Goal: Task Accomplishment & Management: Use online tool/utility

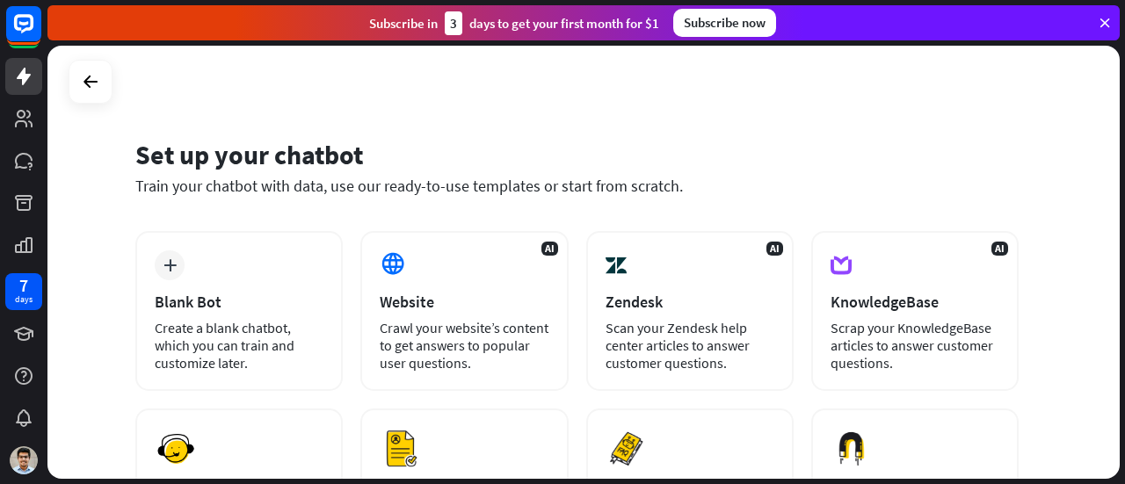
drag, startPoint x: 185, startPoint y: 190, endPoint x: 641, endPoint y: 192, distance: 456.1
click at [641, 192] on div "Train your chatbot with data, use our ready-to-use templates or start from scra…" at bounding box center [576, 186] width 883 height 20
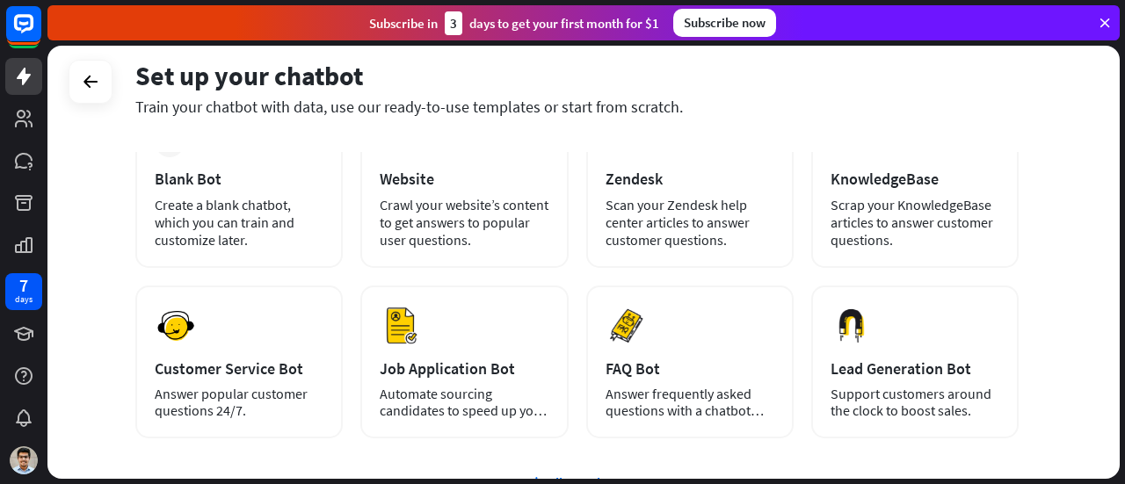
scroll to position [117, 0]
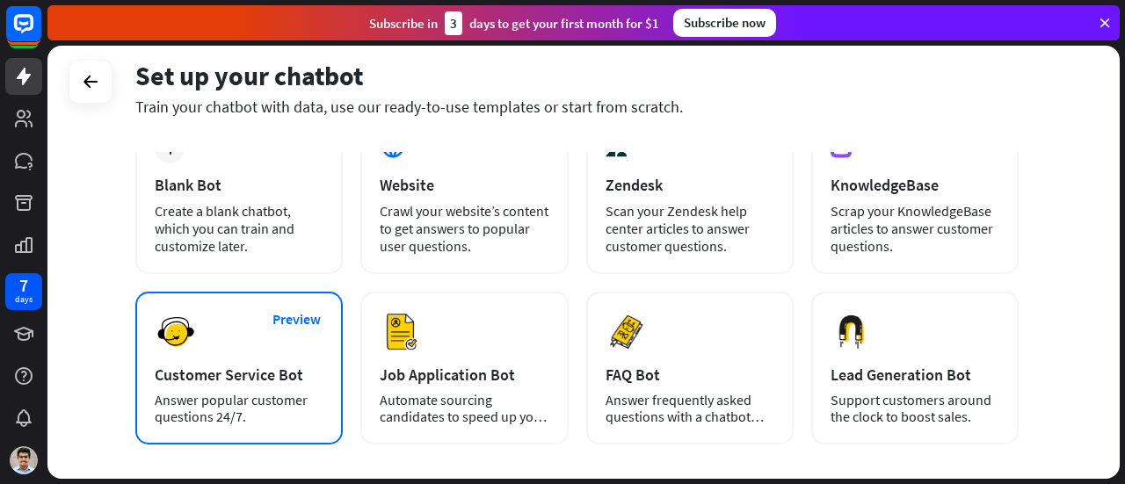
click at [286, 345] on div "Preview Customer Service Bot Answer popular customer questions 24/7." at bounding box center [238, 368] width 207 height 153
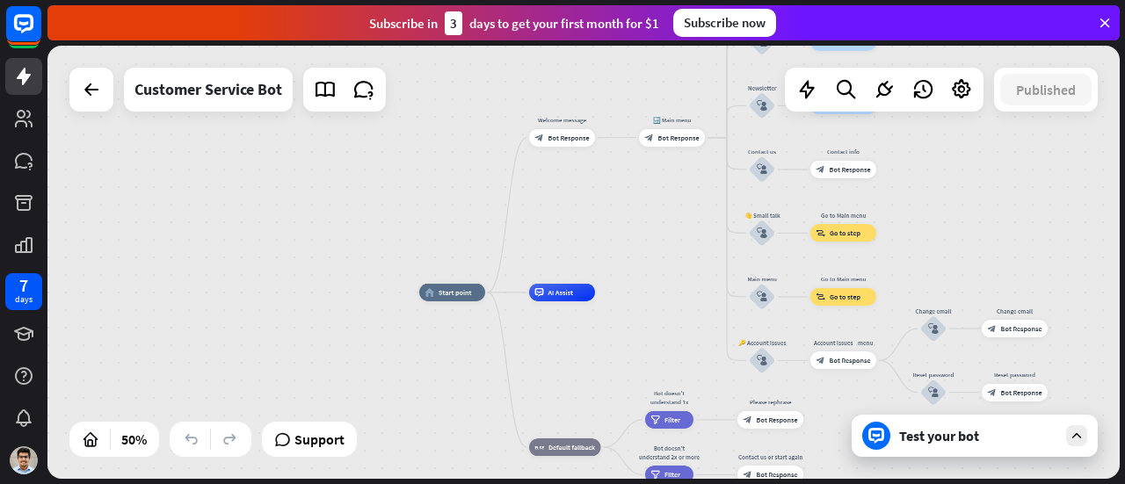
click at [1070, 444] on icon at bounding box center [1077, 436] width 16 height 16
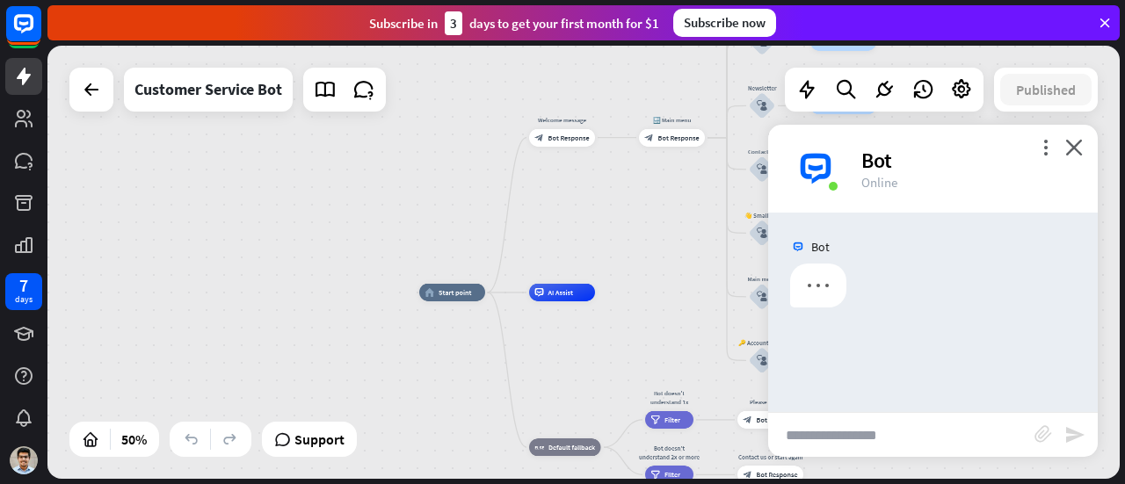
click at [910, 432] on input "text" at bounding box center [901, 435] width 266 height 44
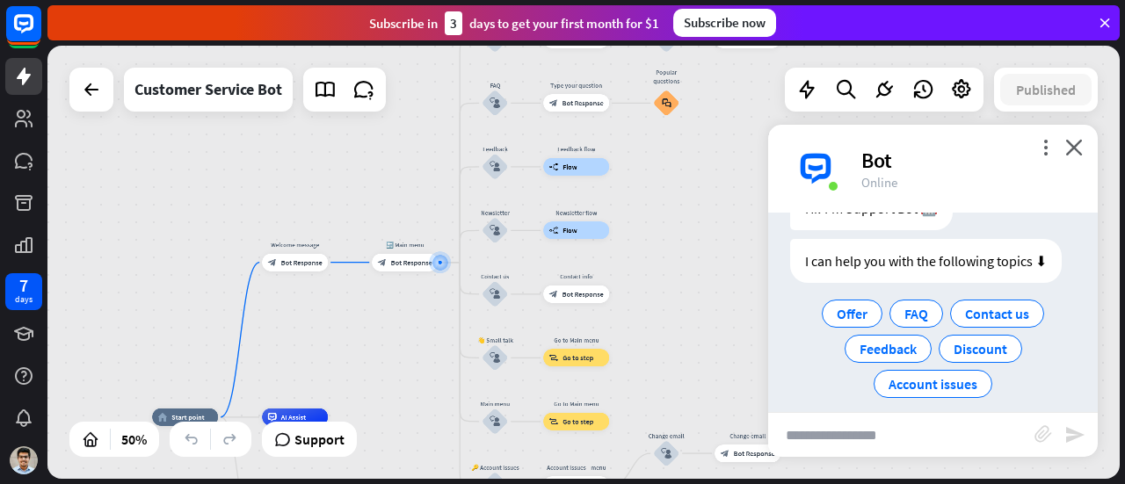
scroll to position [92, 0]
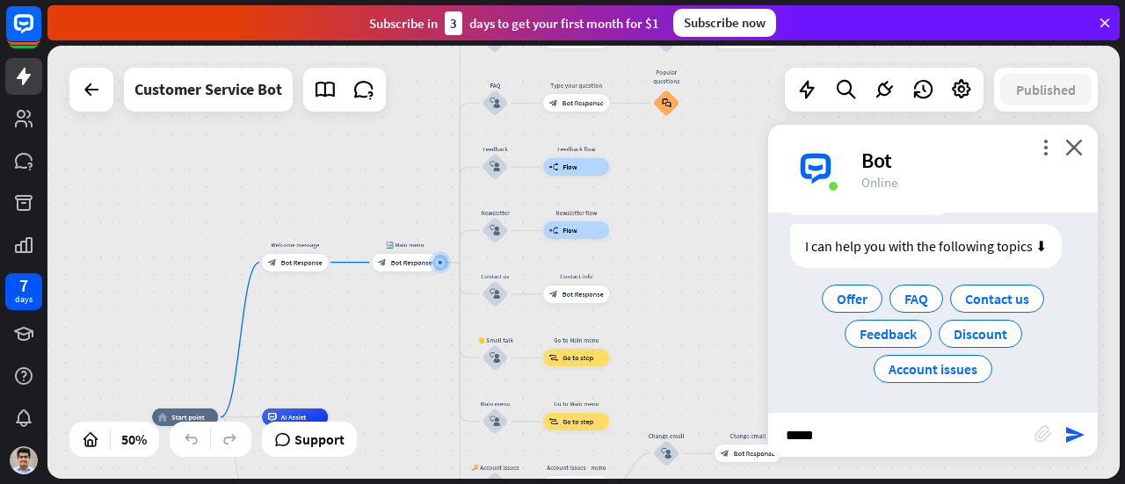
type input "*****"
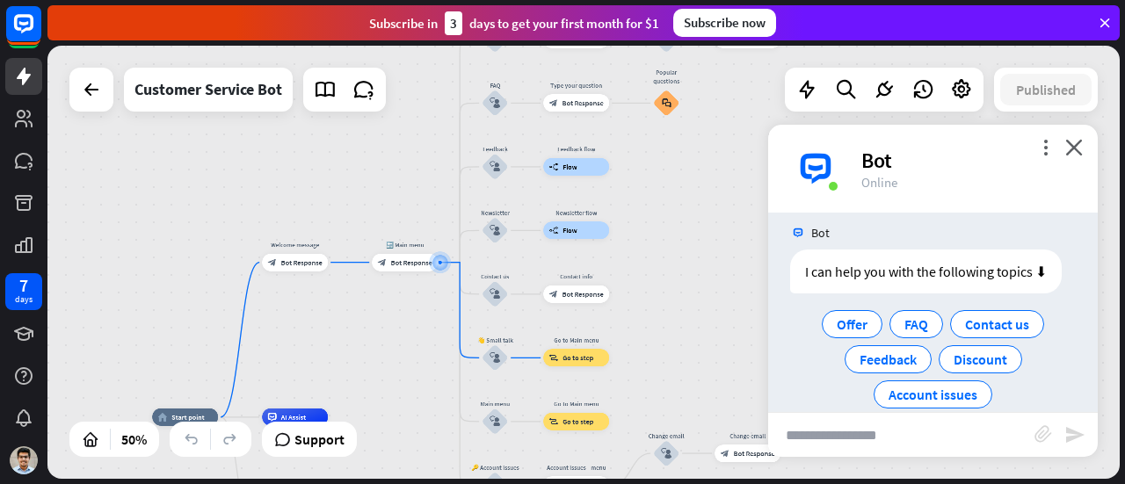
scroll to position [265, 0]
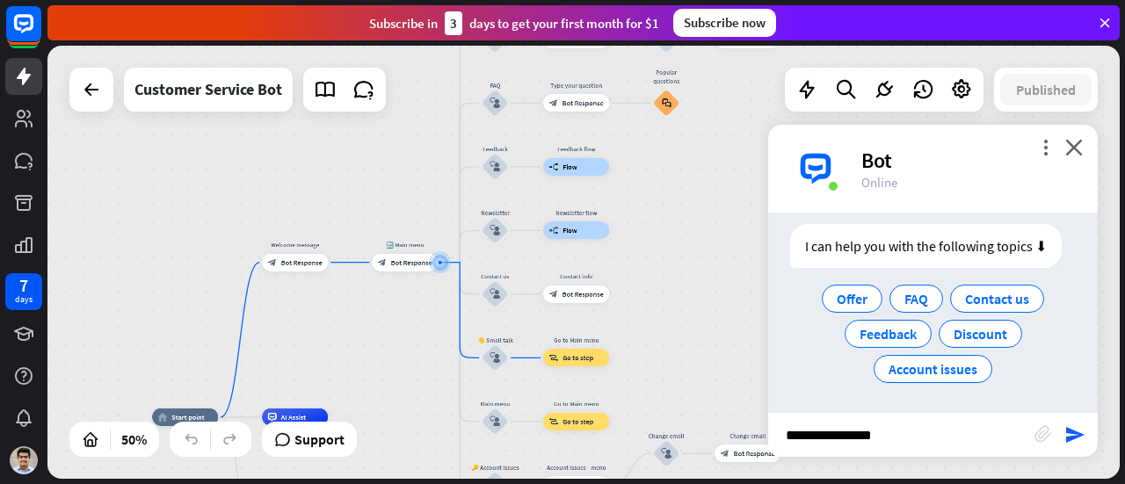
type input "**********"
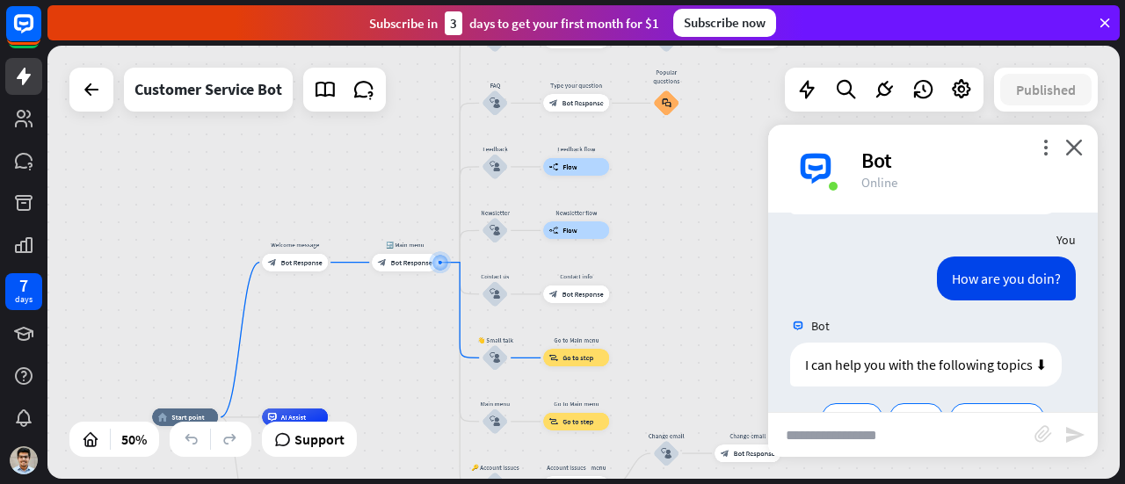
scroll to position [437, 0]
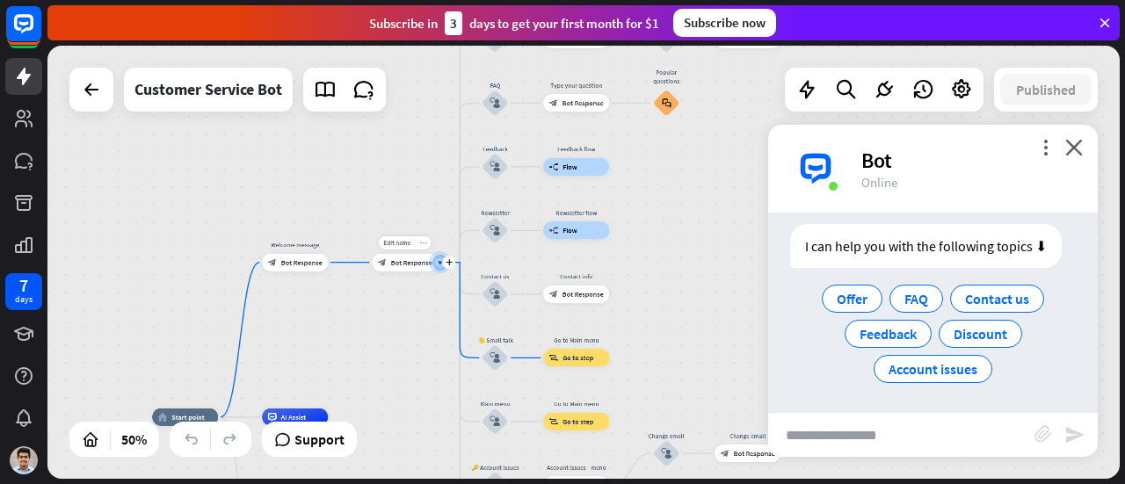
click at [424, 240] on icon "more_horiz" at bounding box center [422, 242] width 7 height 7
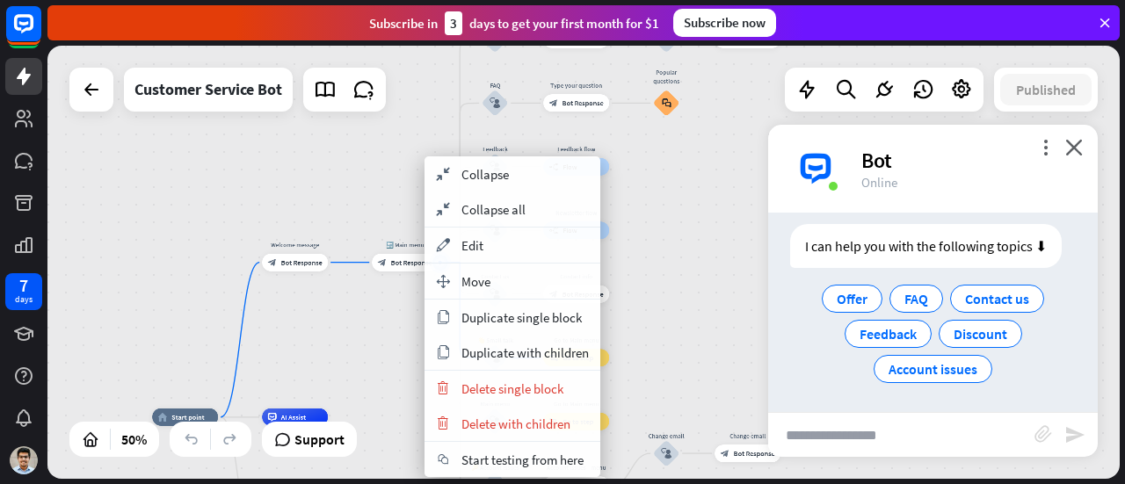
click at [352, 185] on div "home_2 Start point Welcome message block_bot_response Bot Response 🔙 Main menu …" at bounding box center [583, 262] width 1072 height 433
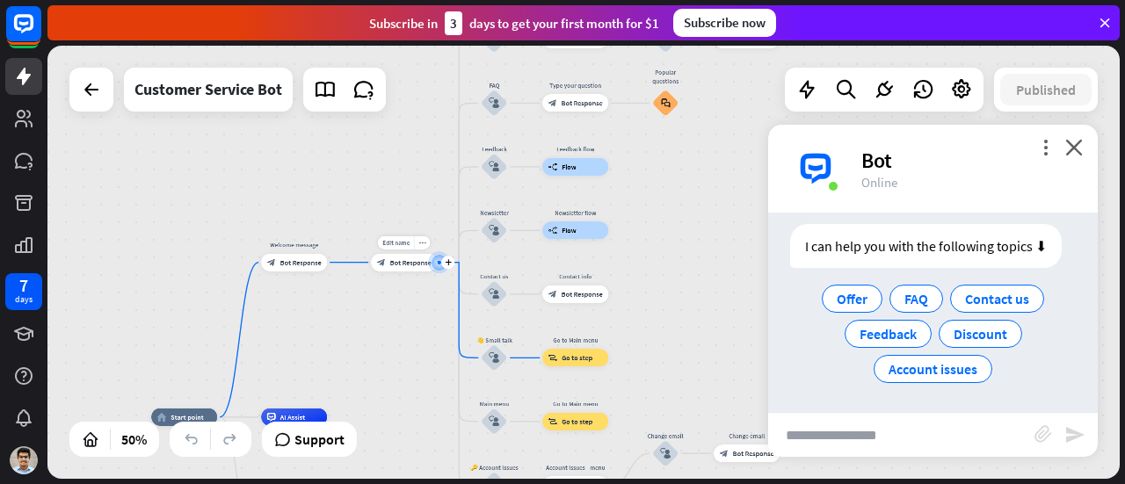
click at [444, 272] on div at bounding box center [439, 262] width 22 height 22
click at [442, 259] on div "plus" at bounding box center [447, 262] width 13 height 13
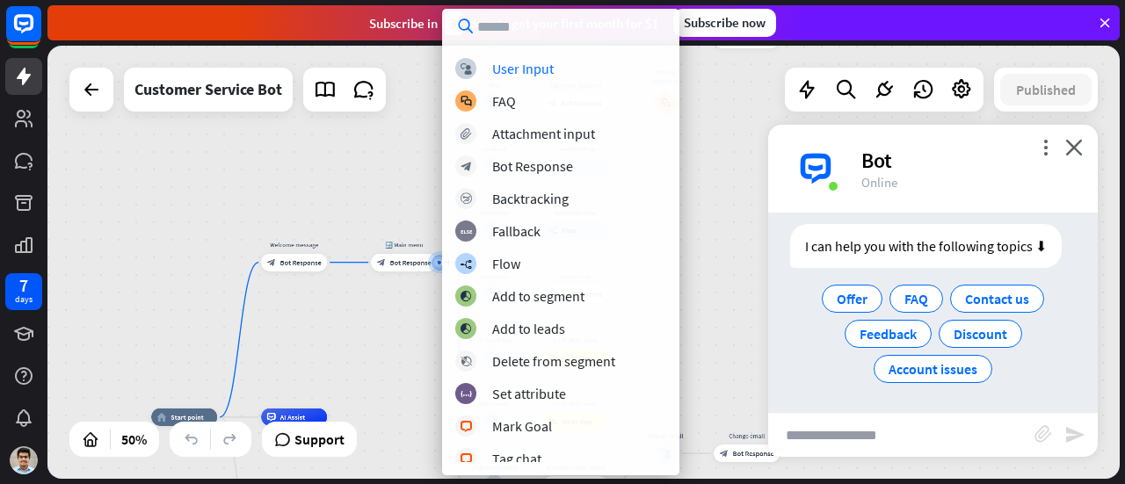
click at [385, 205] on div "home_2 Start point Welcome message block_bot_response Bot Response Edit name mo…" at bounding box center [583, 262] width 1072 height 433
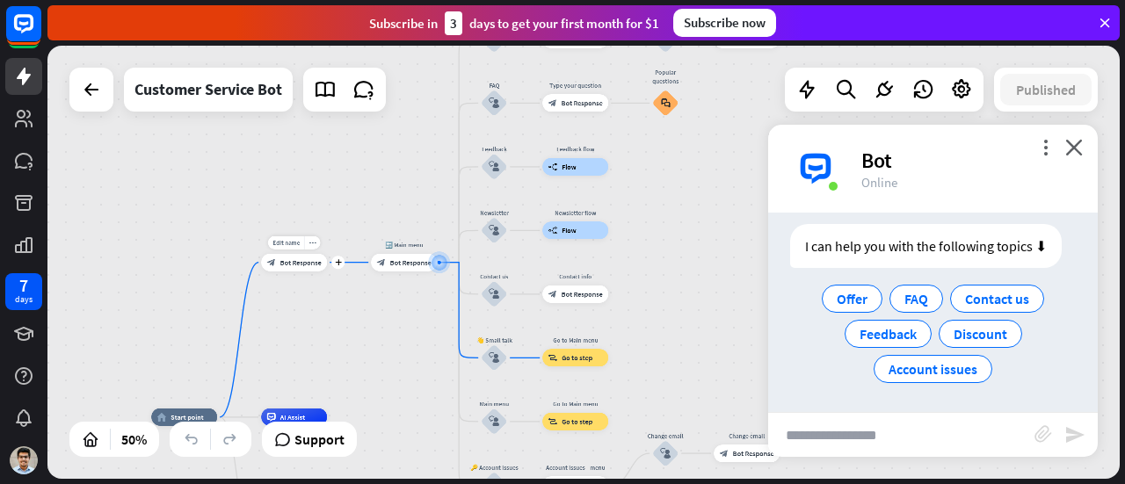
click at [299, 263] on span "Bot Response" at bounding box center [300, 262] width 41 height 9
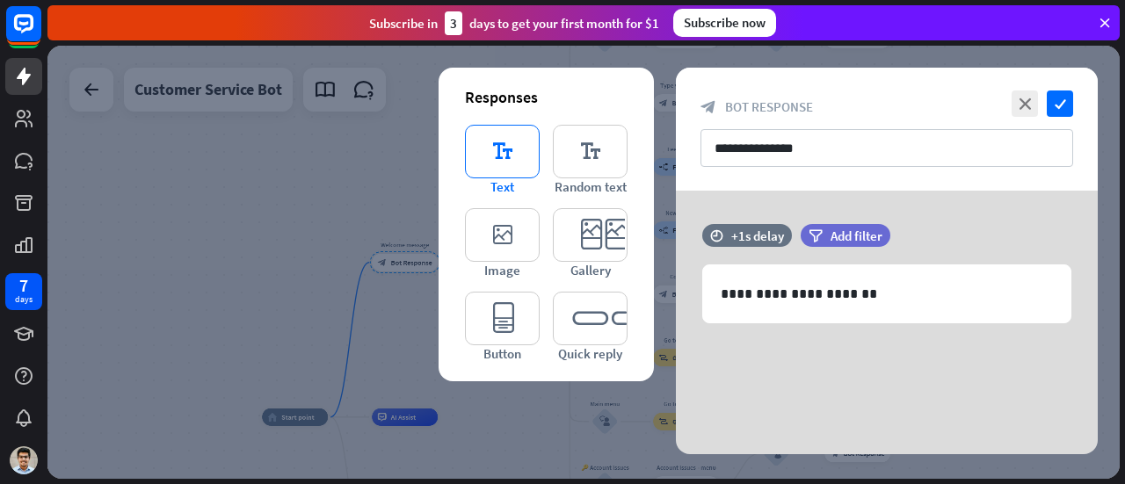
click at [503, 156] on icon "editor_text" at bounding box center [502, 152] width 75 height 54
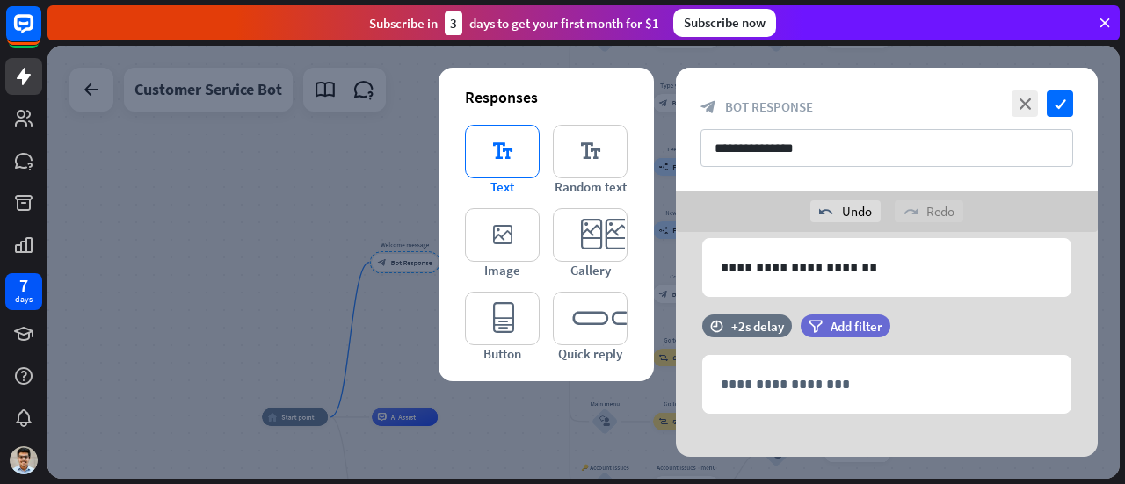
scroll to position [84, 0]
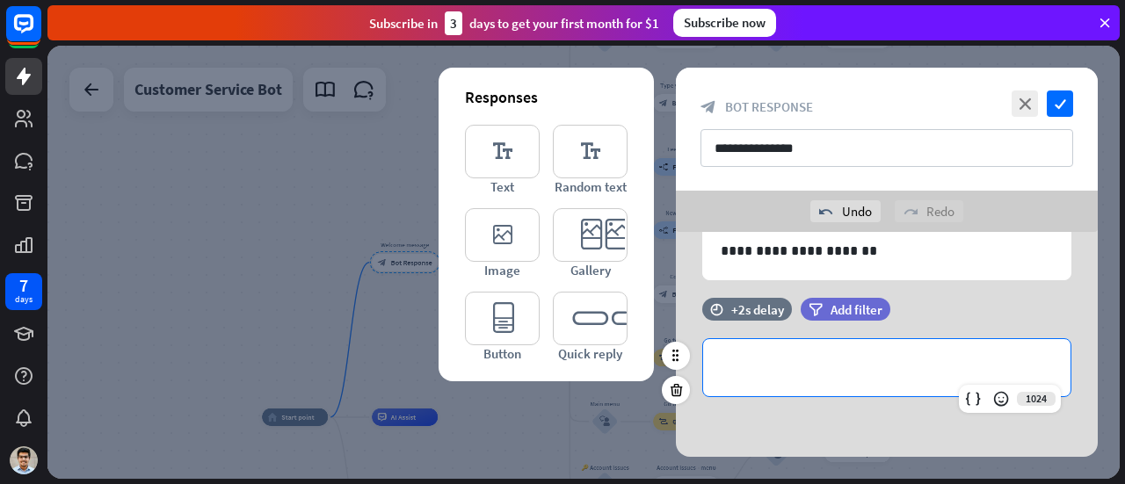
click at [796, 377] on p "**********" at bounding box center [887, 368] width 332 height 22
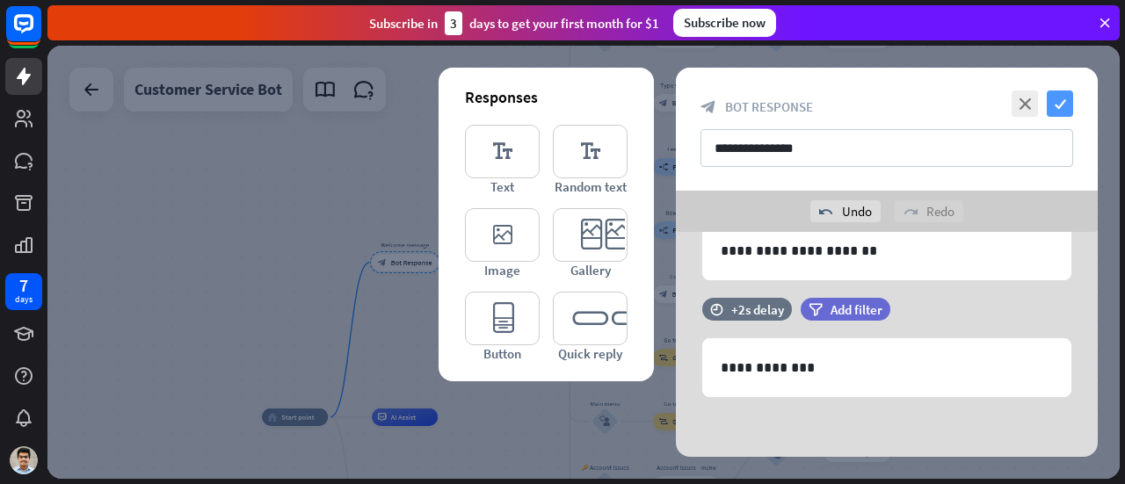
click at [1062, 103] on icon "check" at bounding box center [1060, 104] width 26 height 26
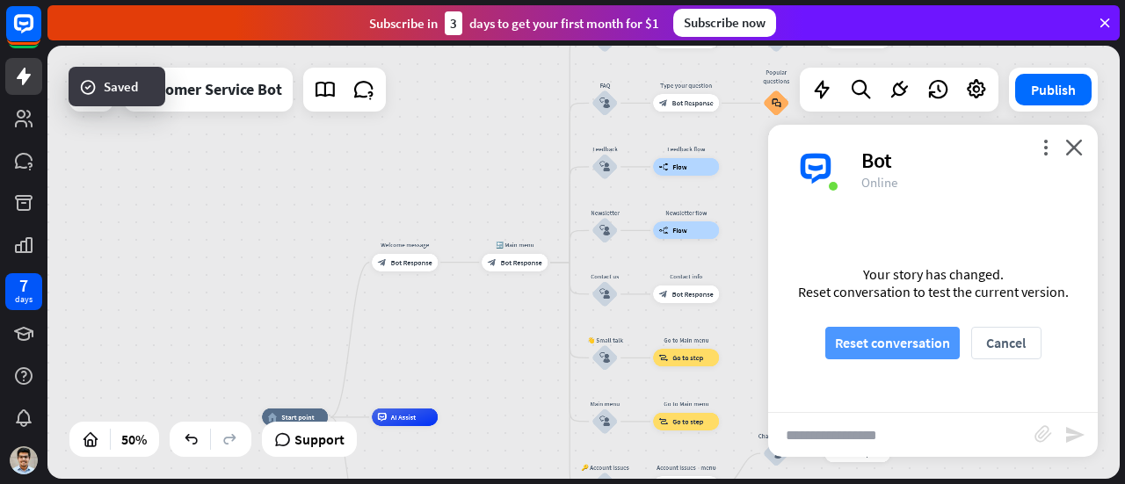
click at [913, 344] on button "Reset conversation" at bounding box center [892, 343] width 134 height 33
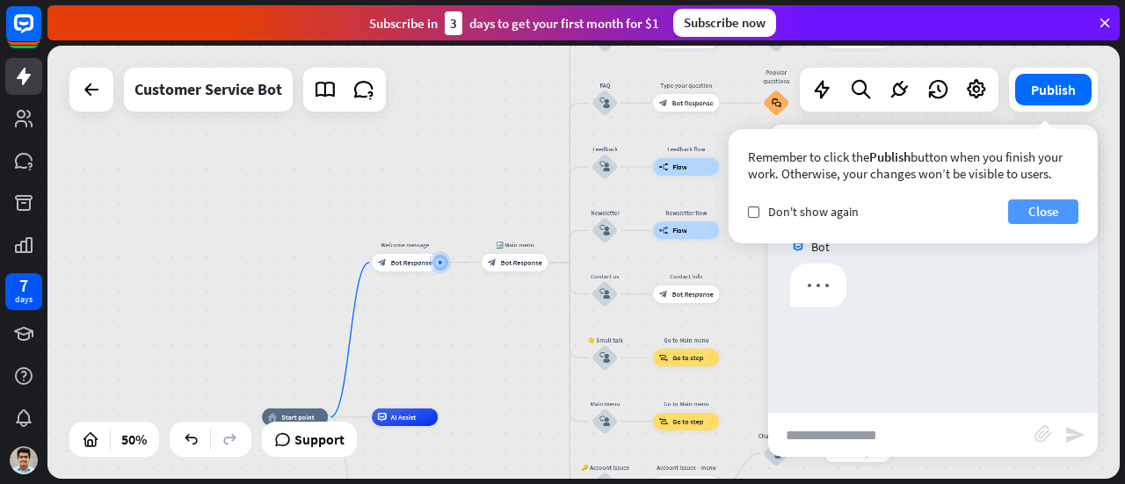
click at [1032, 203] on button "Close" at bounding box center [1043, 211] width 70 height 25
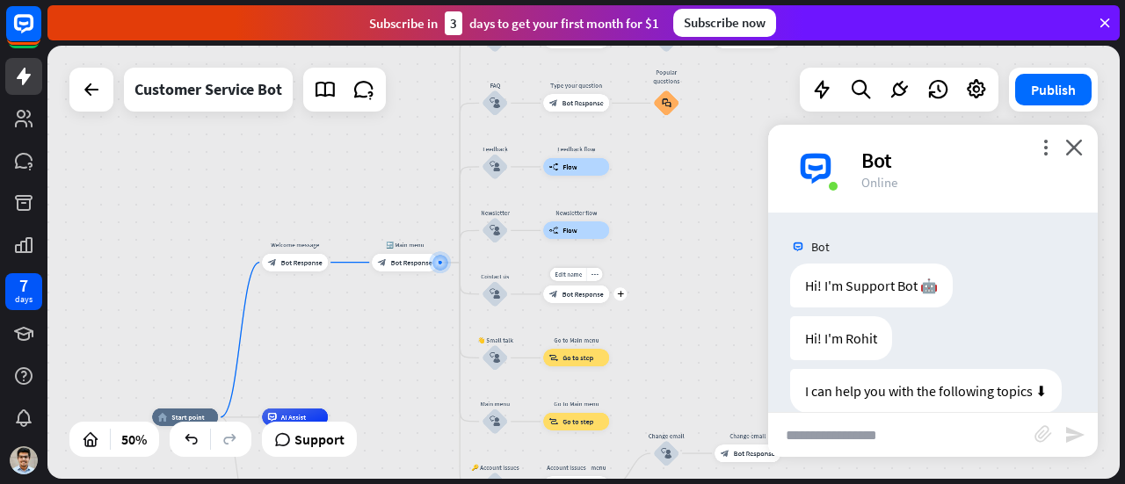
click at [586, 303] on div "Edit name more_horiz plus Contact info block_bot_response Bot Response" at bounding box center [576, 295] width 66 height 18
click at [586, 303] on div "Edit name more_horiz plus block_bot_response Bot Response" at bounding box center [576, 295] width 66 height 18
click at [500, 308] on div "Edit name more_horiz plus block_user_input" at bounding box center [495, 294] width 26 height 26
click at [873, 446] on input "text" at bounding box center [901, 435] width 266 height 44
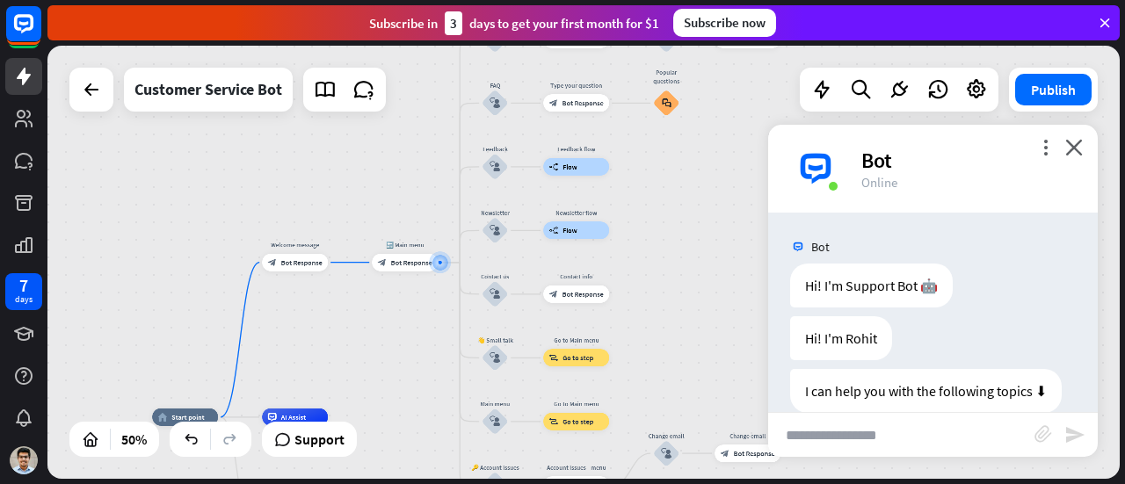
type input "*"
type input "**********"
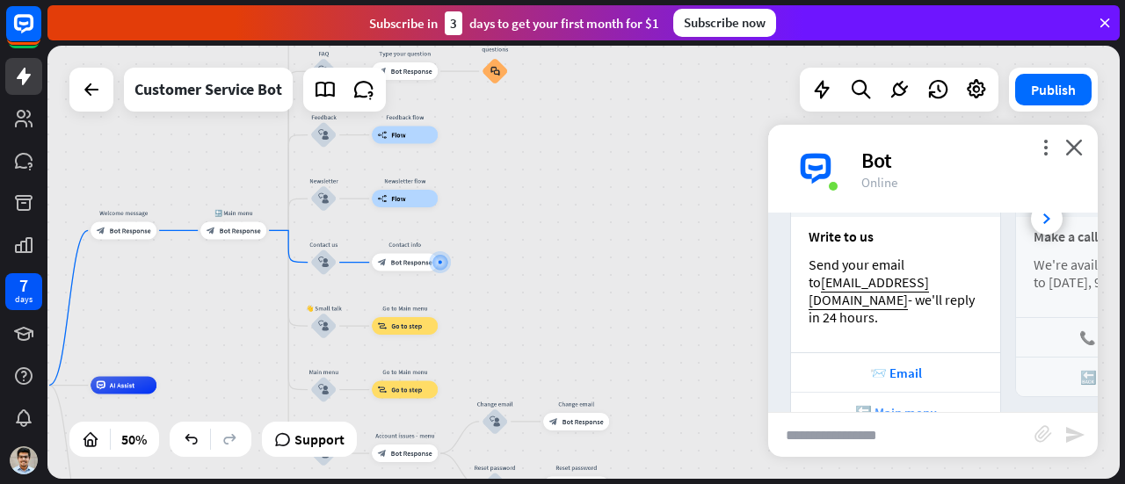
scroll to position [502, 0]
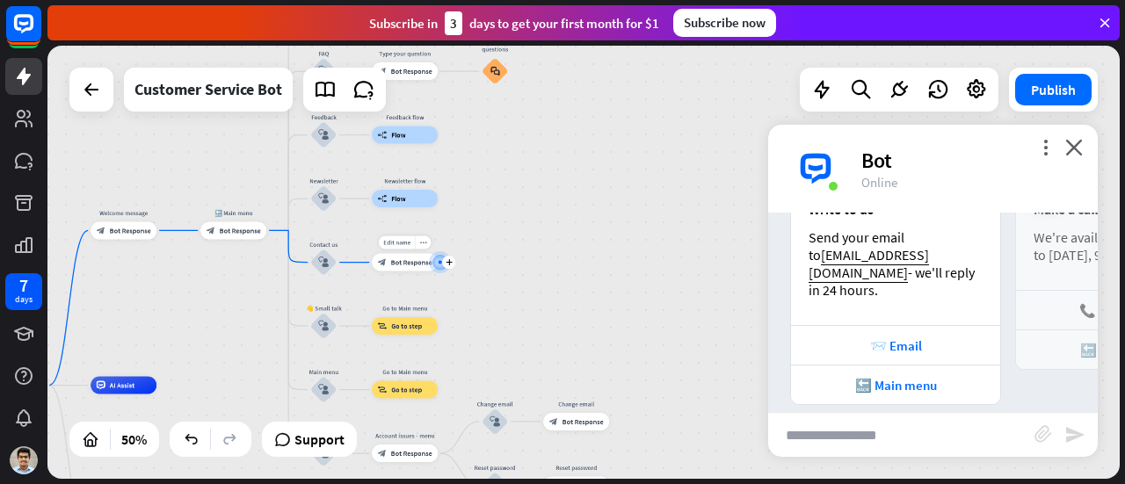
click at [441, 264] on div at bounding box center [440, 261] width 9 height 9
click at [442, 263] on div "plus" at bounding box center [448, 262] width 13 height 13
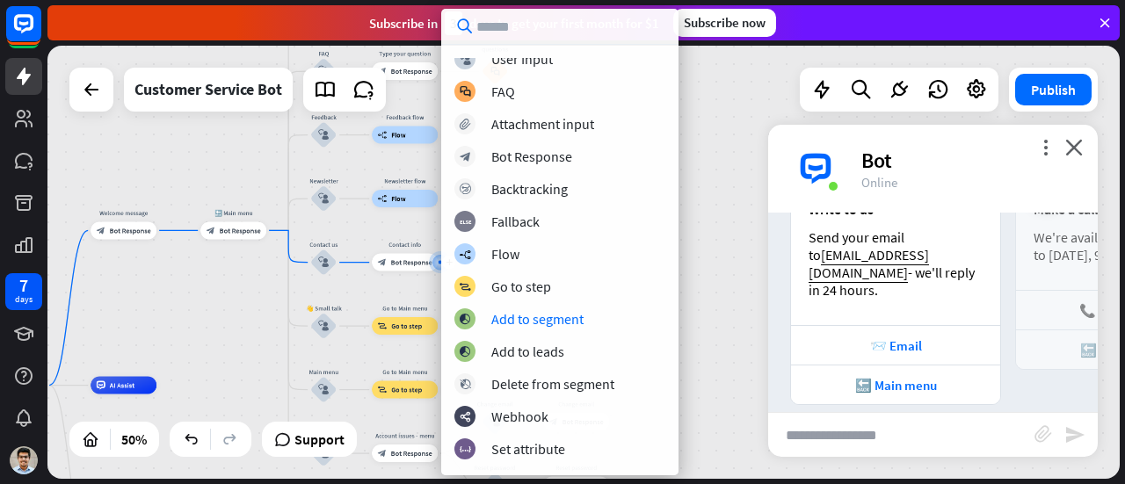
scroll to position [0, 0]
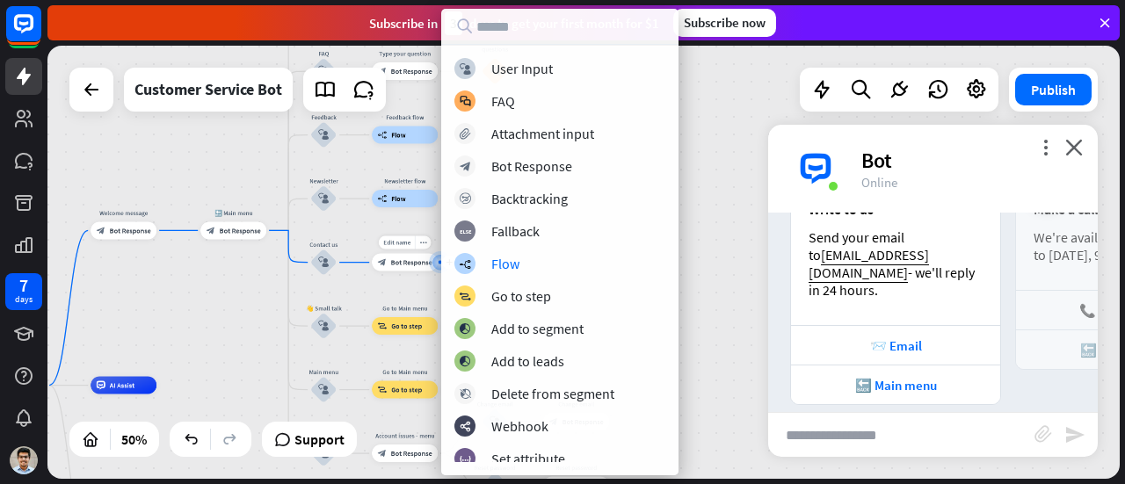
click at [411, 263] on span "Bot Response" at bounding box center [411, 262] width 41 height 9
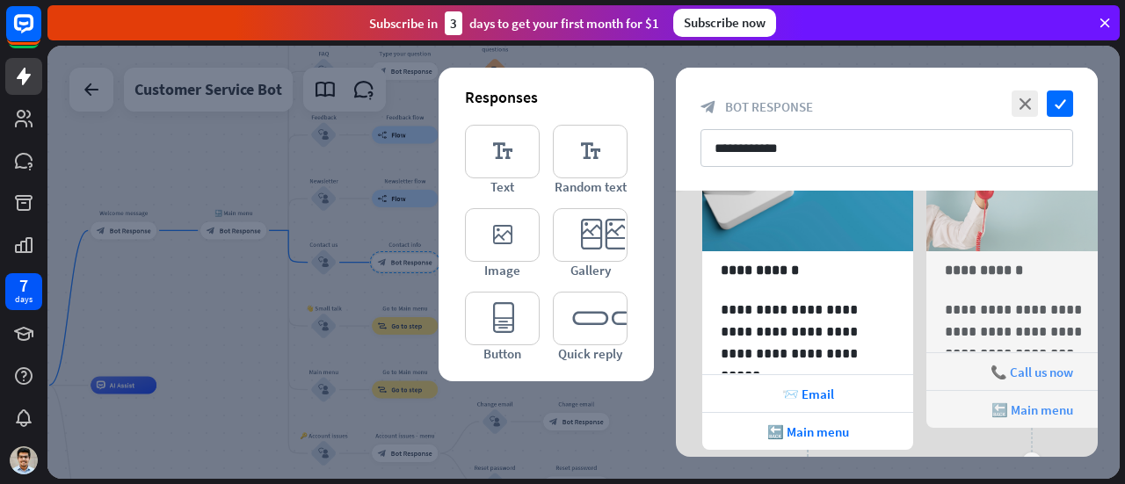
scroll to position [124, 0]
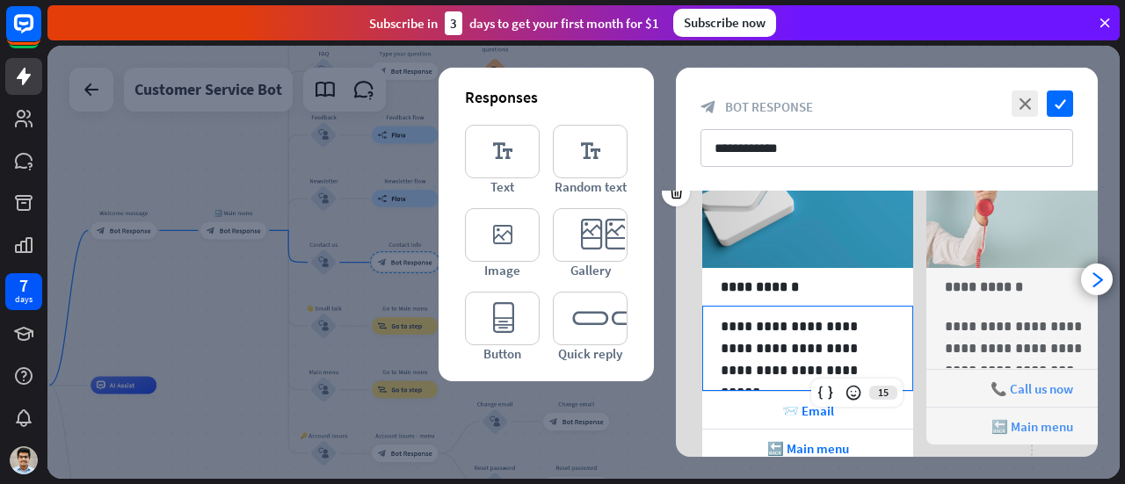
click at [859, 351] on p "**********" at bounding box center [808, 348] width 175 height 66
click at [857, 349] on p "**********" at bounding box center [808, 348] width 175 height 66
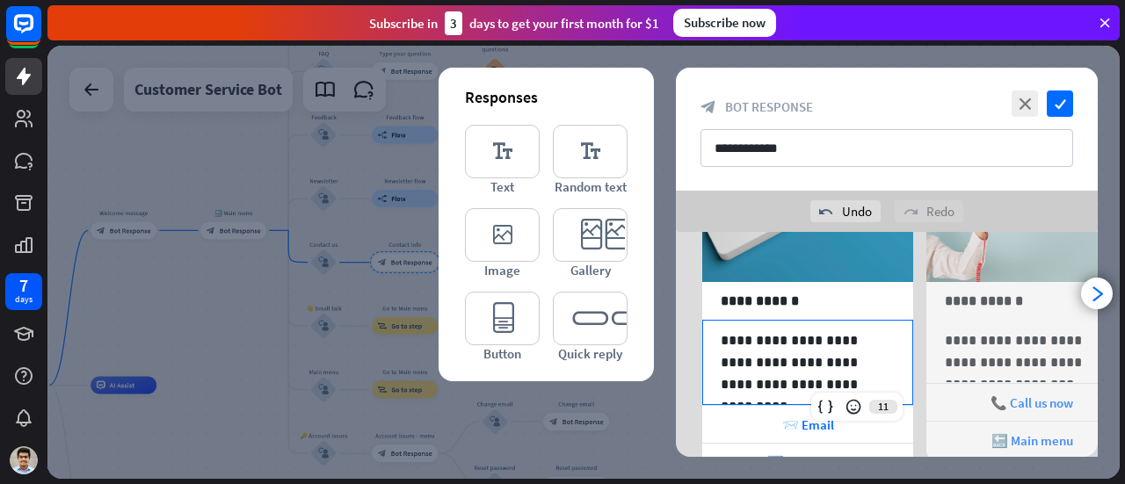
scroll to position [183, 0]
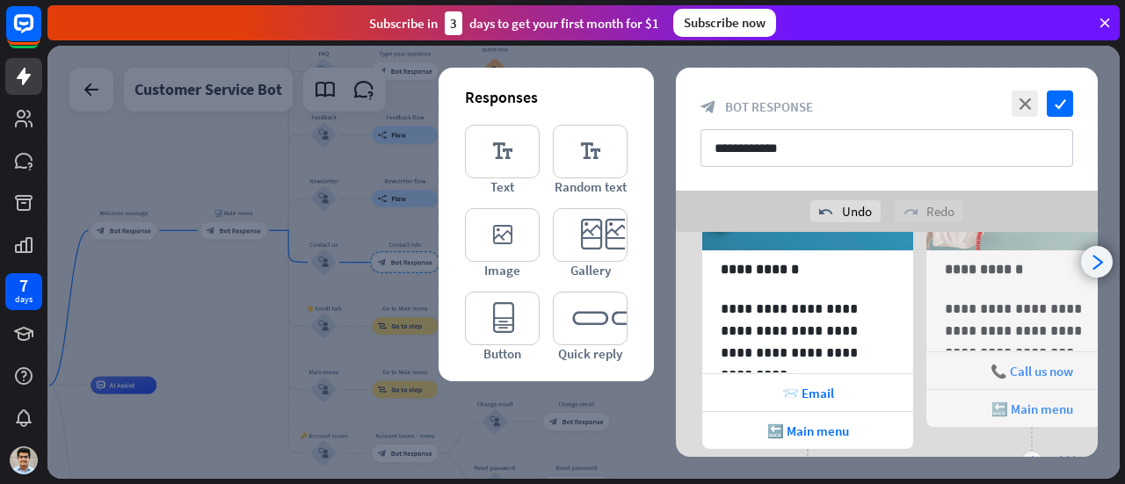
click at [1090, 259] on icon "arrowhead_right" at bounding box center [1097, 262] width 17 height 17
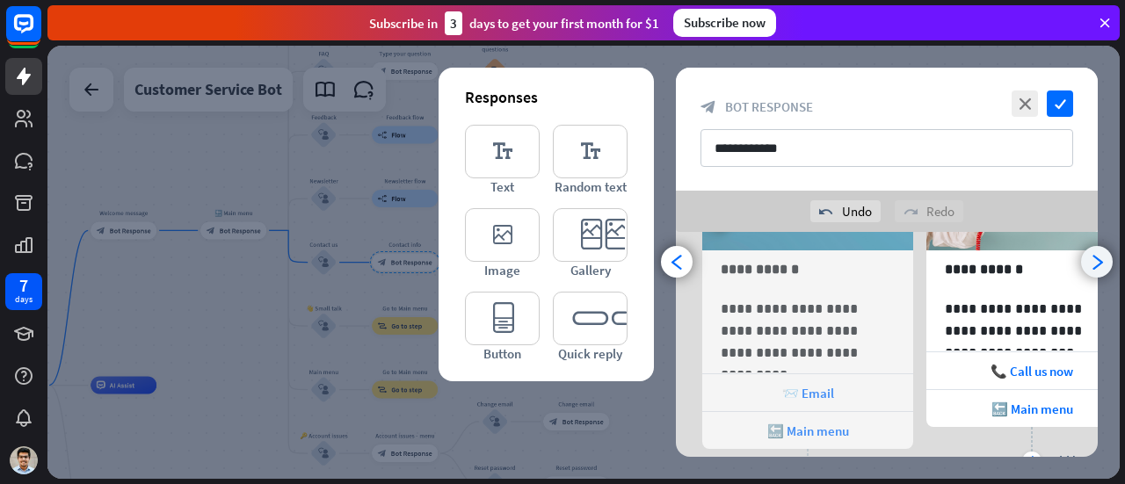
scroll to position [0, 145]
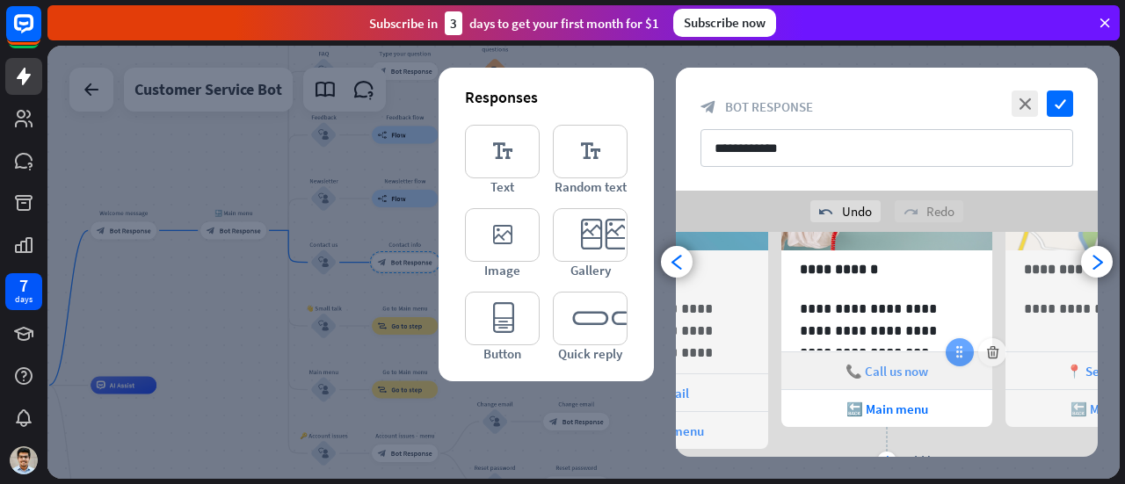
click at [954, 352] on icon at bounding box center [960, 352] width 16 height 16
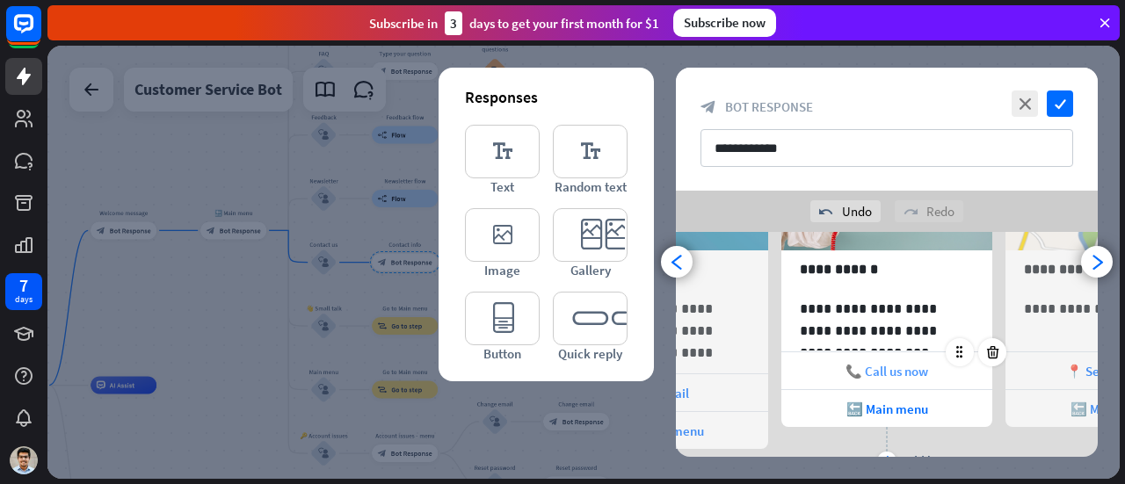
click at [884, 373] on span "📞 Call us now" at bounding box center [886, 371] width 83 height 17
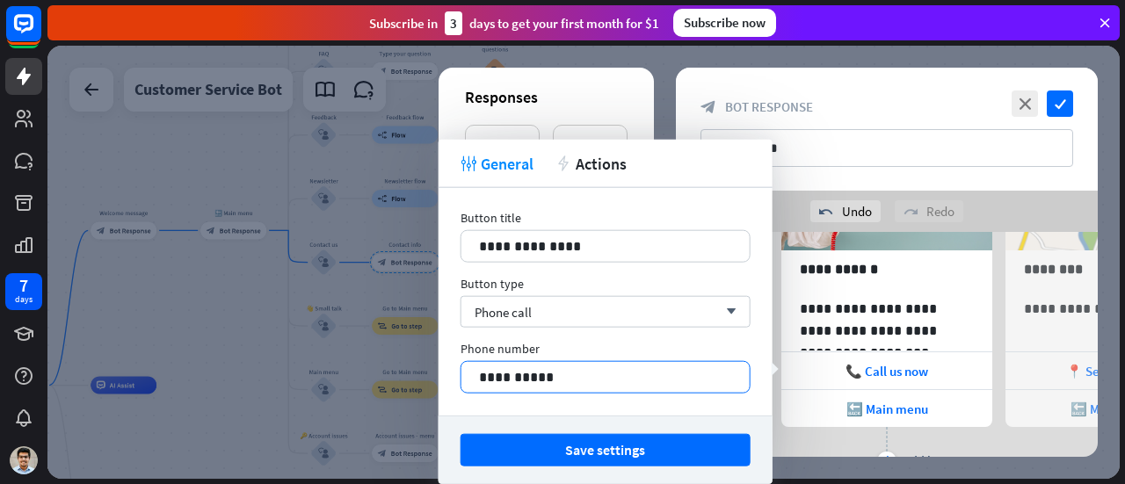
click at [566, 375] on p "**********" at bounding box center [606, 377] width 254 height 22
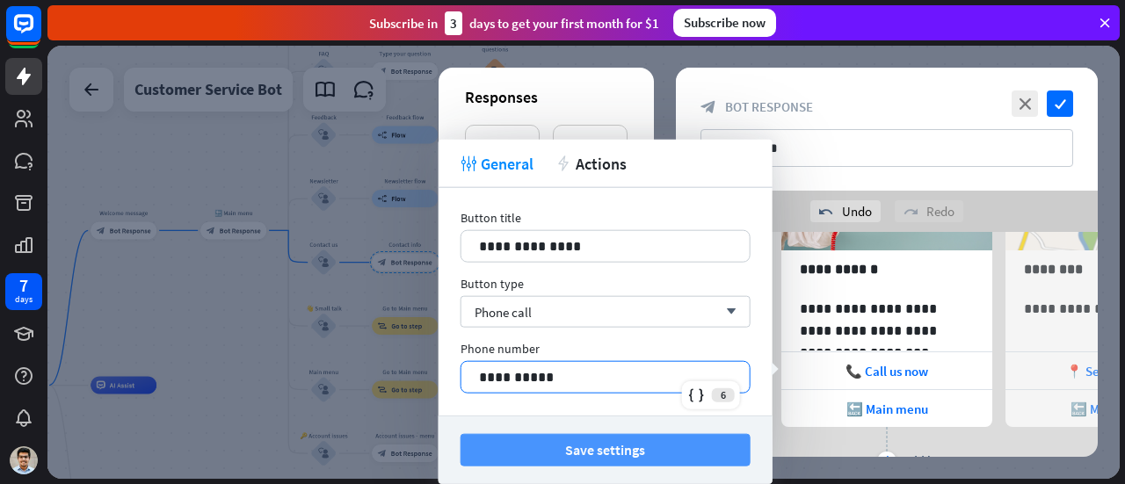
click at [615, 445] on button "Save settings" at bounding box center [605, 450] width 290 height 33
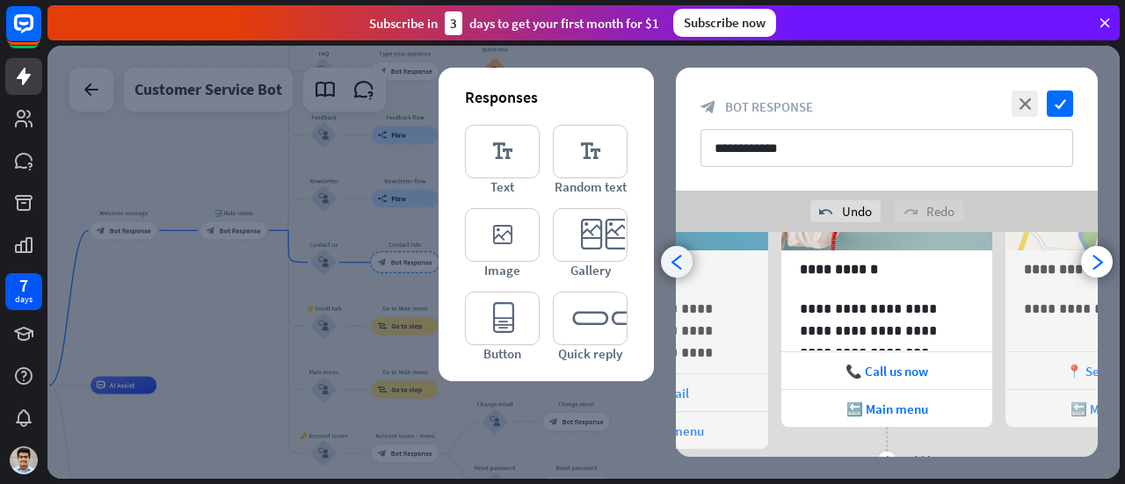
click at [669, 261] on icon "arrowhead_left" at bounding box center [677, 262] width 17 height 17
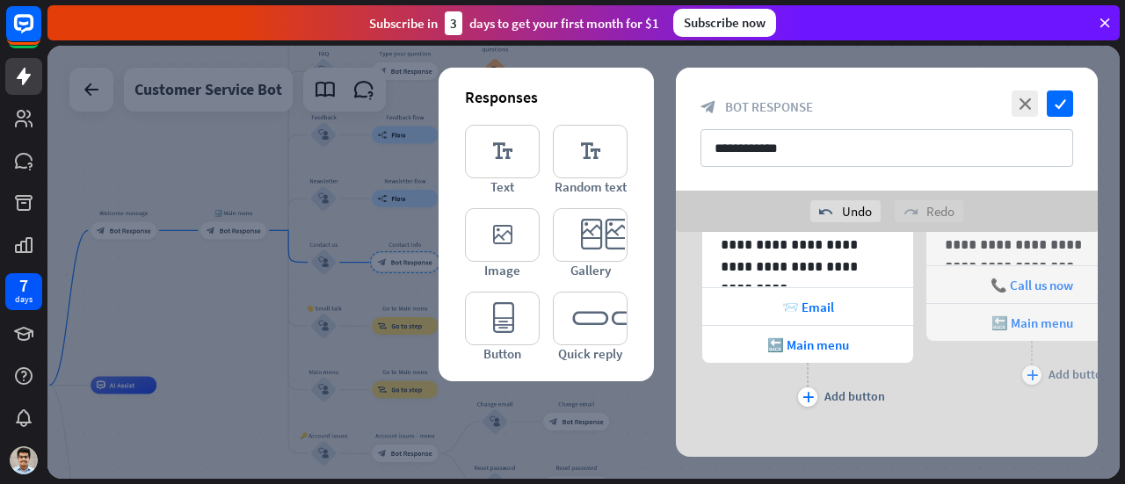
scroll to position [282, 0]
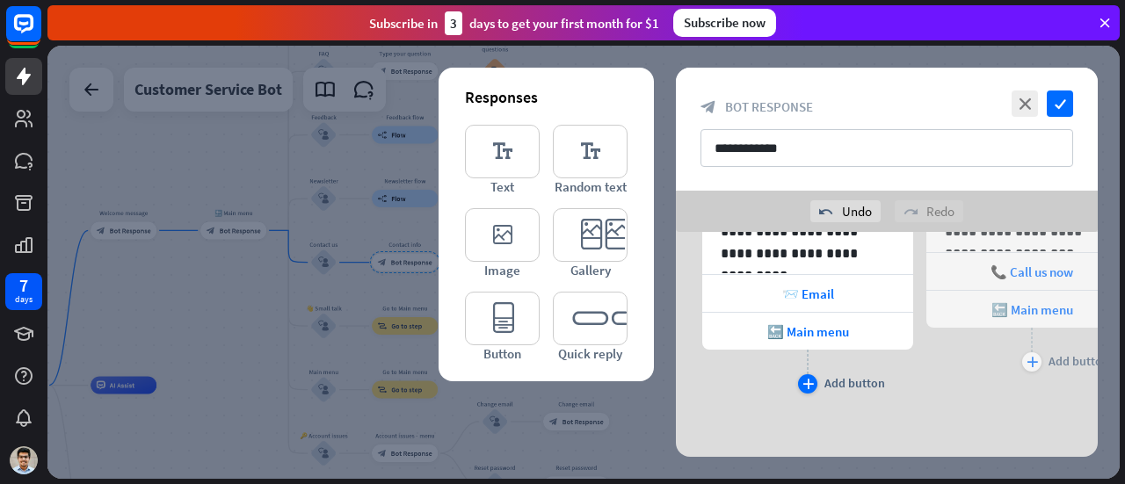
click at [805, 384] on icon "plus" at bounding box center [807, 384] width 11 height 11
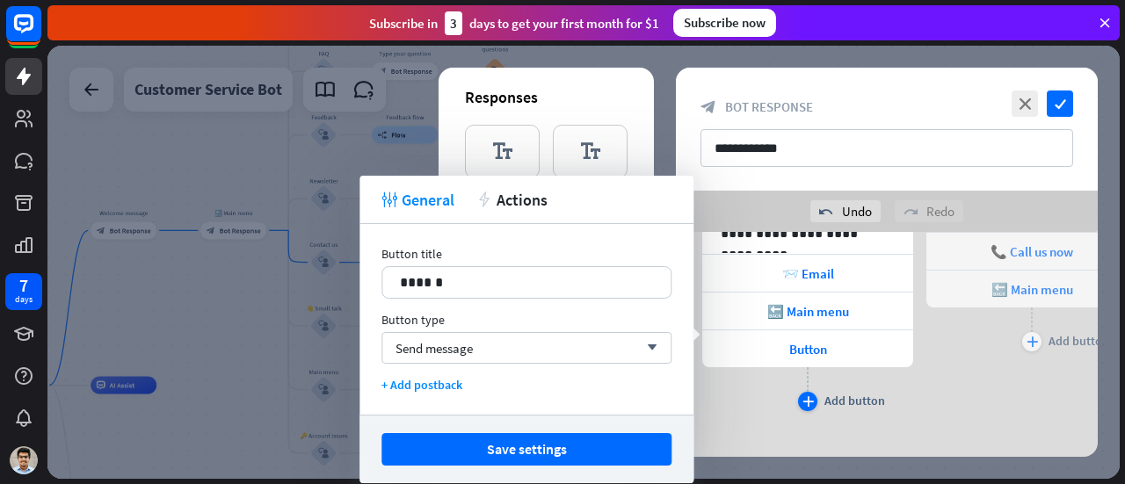
scroll to position [320, 0]
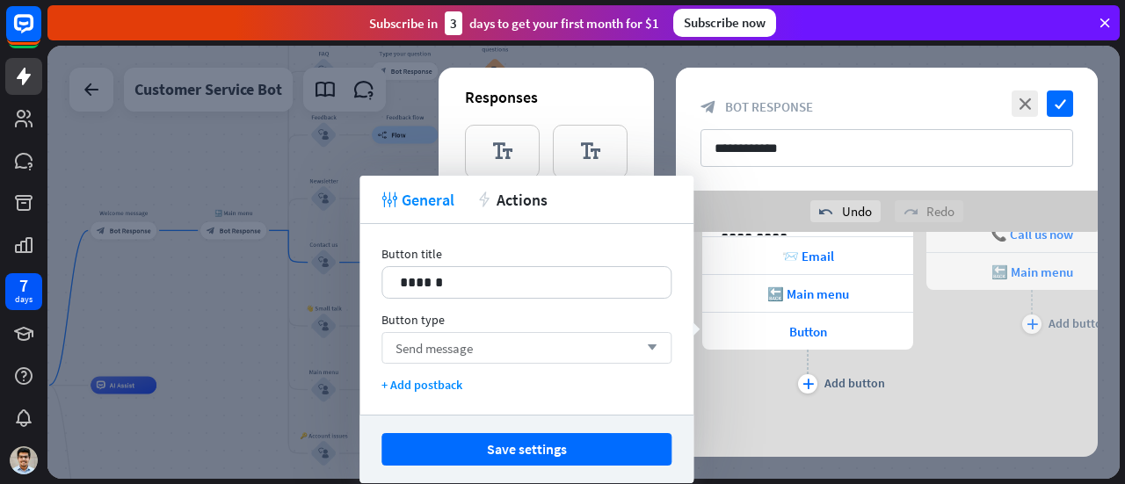
click at [569, 346] on div "Send message arrow_down" at bounding box center [526, 348] width 290 height 32
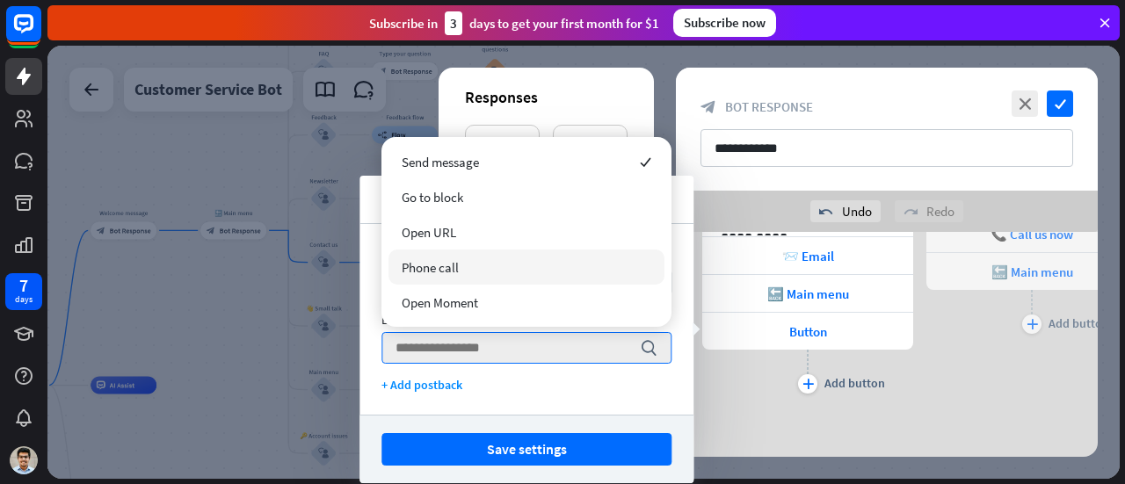
click at [517, 274] on div "Phone call" at bounding box center [526, 267] width 276 height 35
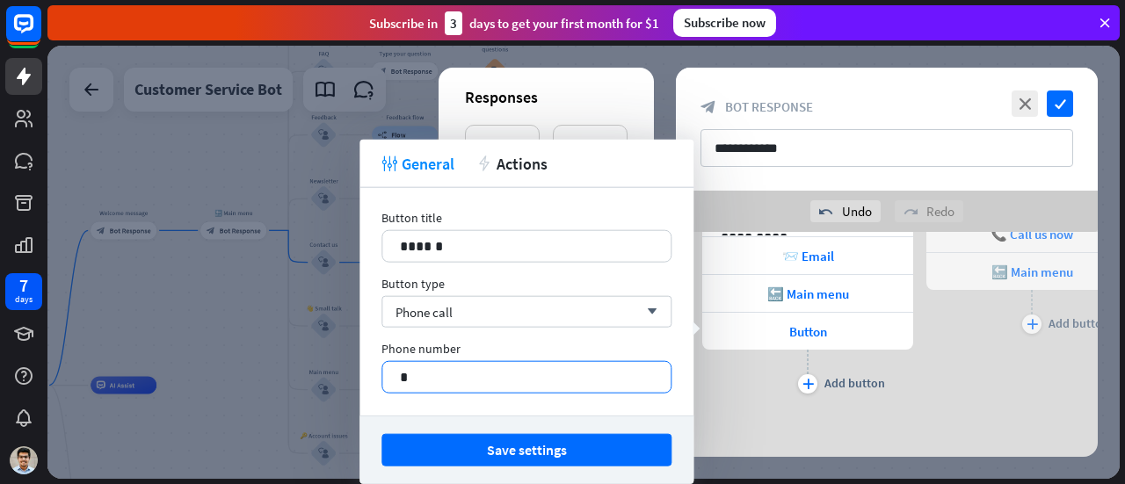
click at [519, 361] on div "*" at bounding box center [526, 377] width 290 height 33
click at [526, 380] on p "*" at bounding box center [527, 377] width 254 height 22
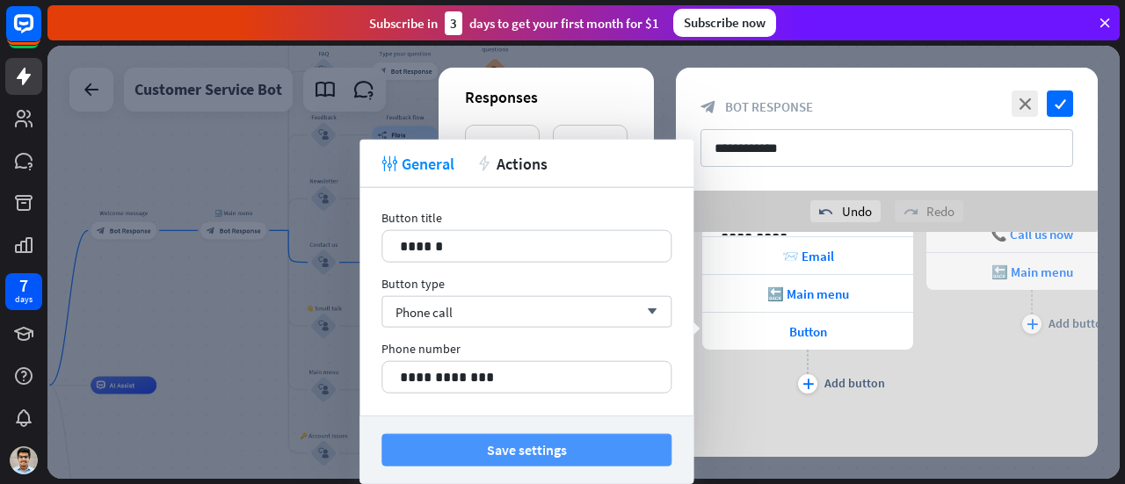
click at [575, 438] on button "Save settings" at bounding box center [526, 450] width 290 height 33
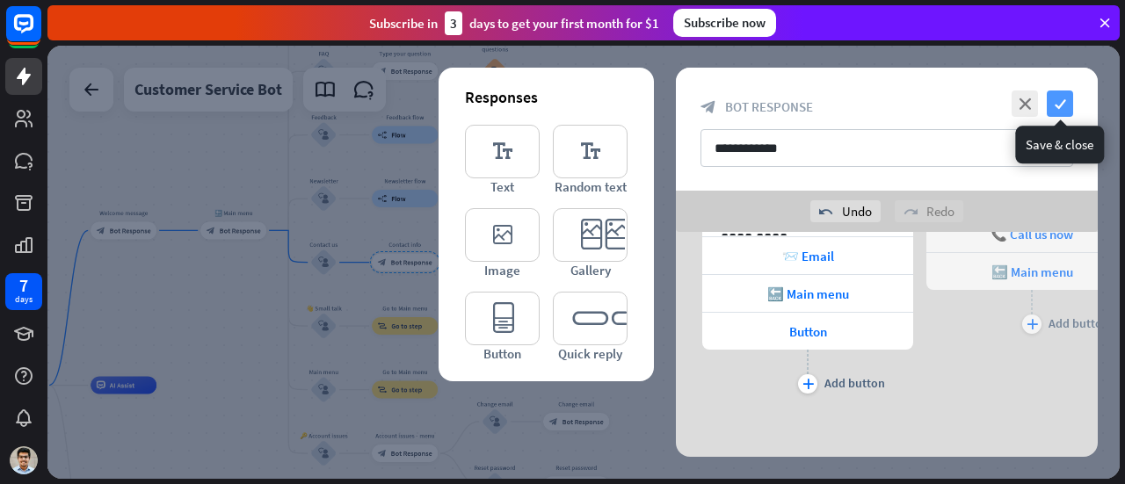
click at [1047, 107] on icon "check" at bounding box center [1060, 104] width 26 height 26
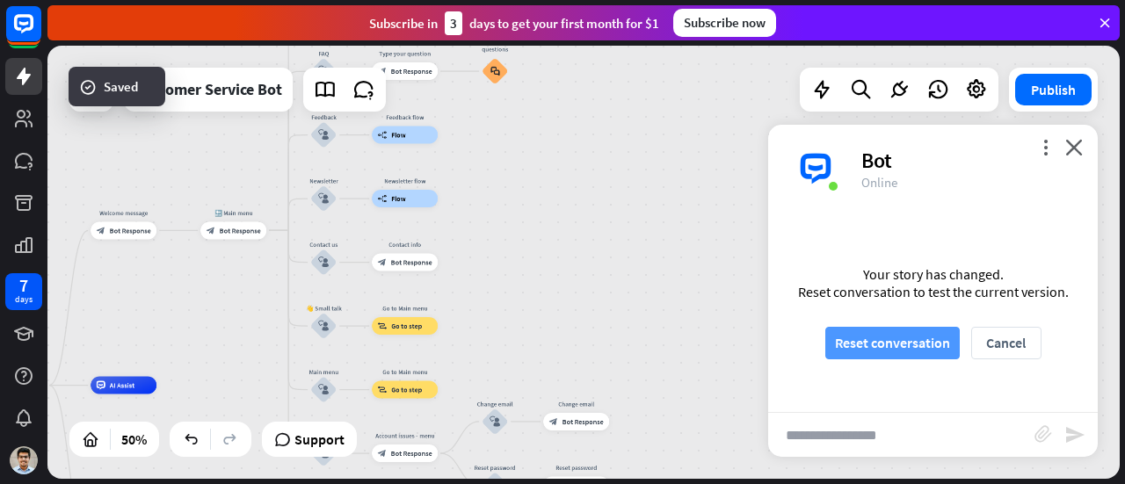
click at [914, 351] on button "Reset conversation" at bounding box center [892, 343] width 134 height 33
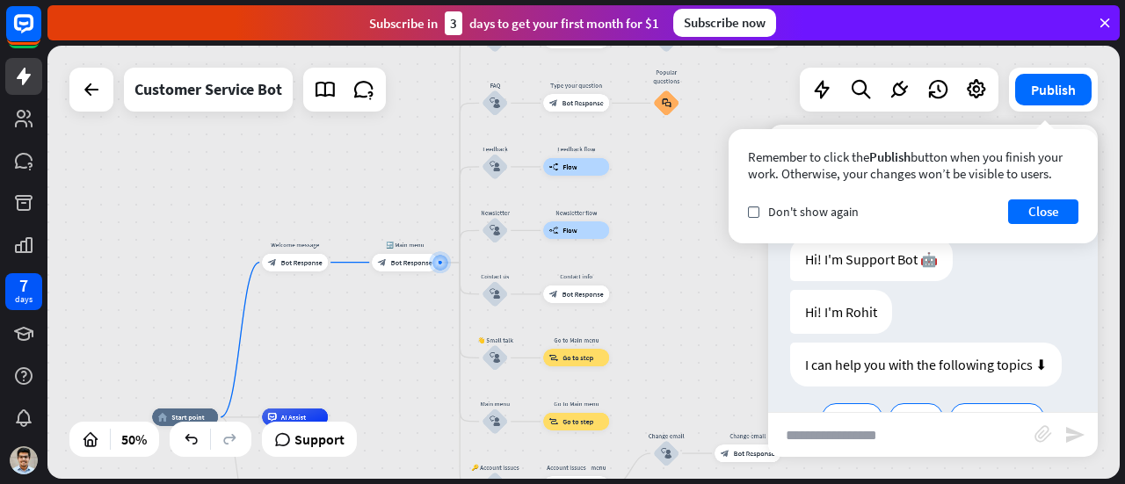
scroll to position [145, 0]
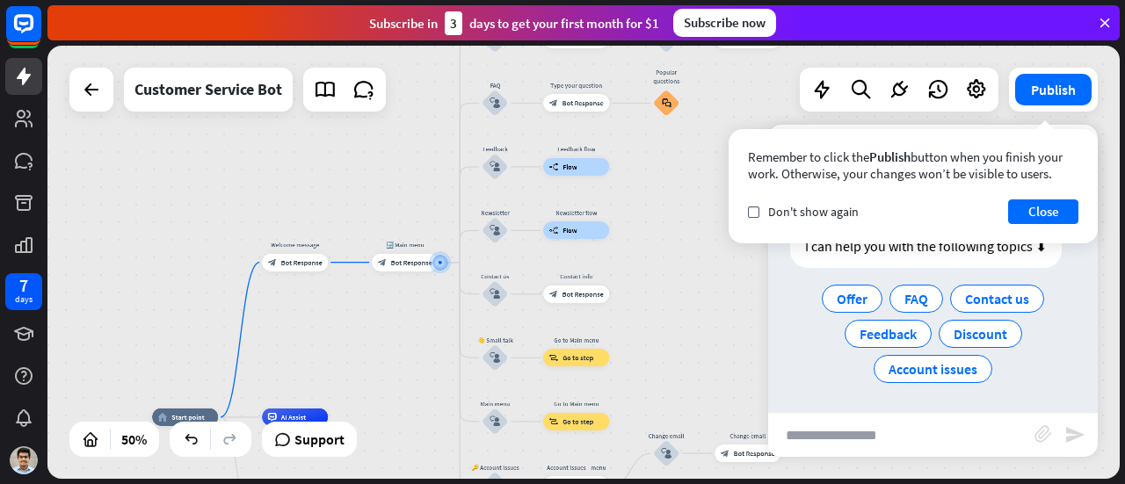
click at [914, 440] on input "text" at bounding box center [901, 435] width 266 height 44
type input "**********"
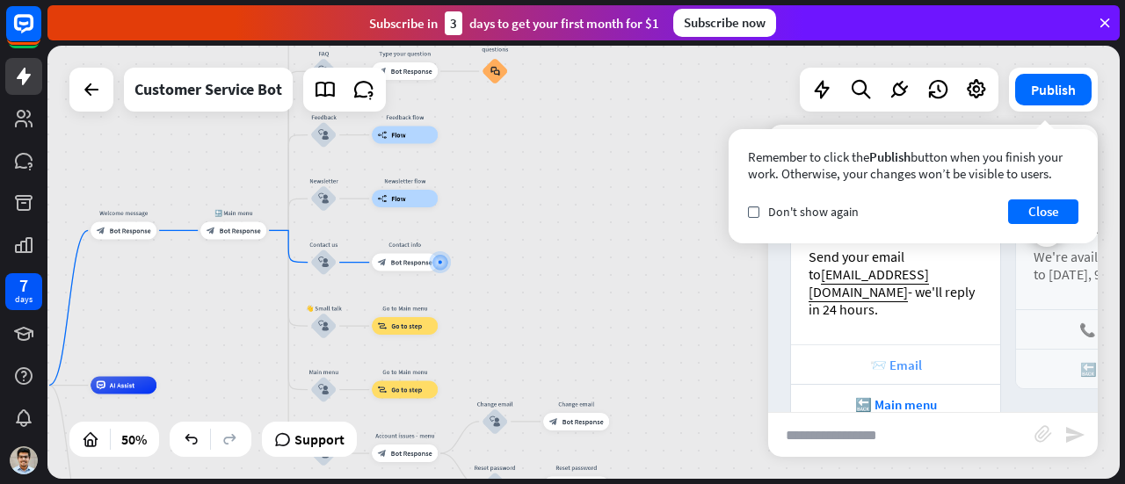
scroll to position [424, 0]
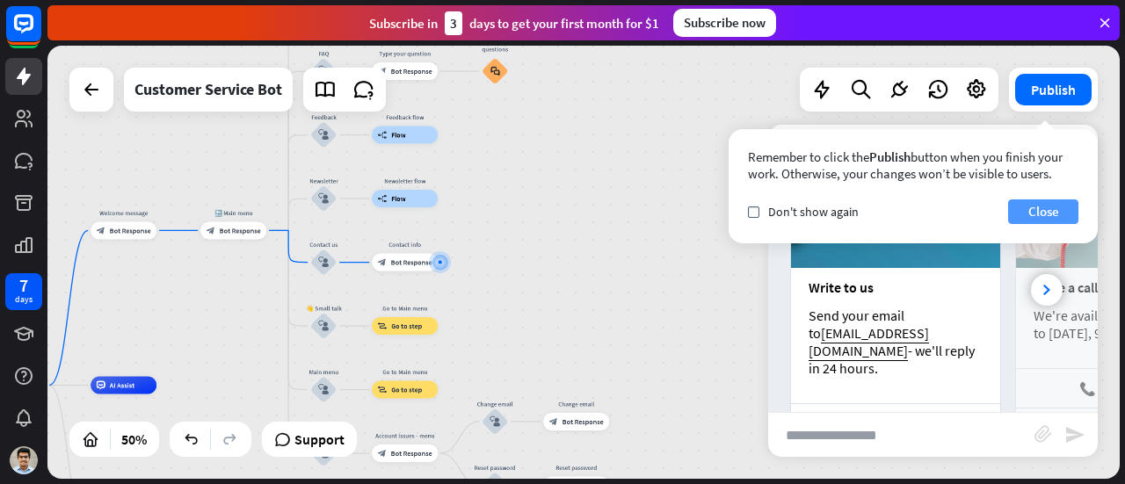
click at [1043, 207] on button "Close" at bounding box center [1043, 211] width 70 height 25
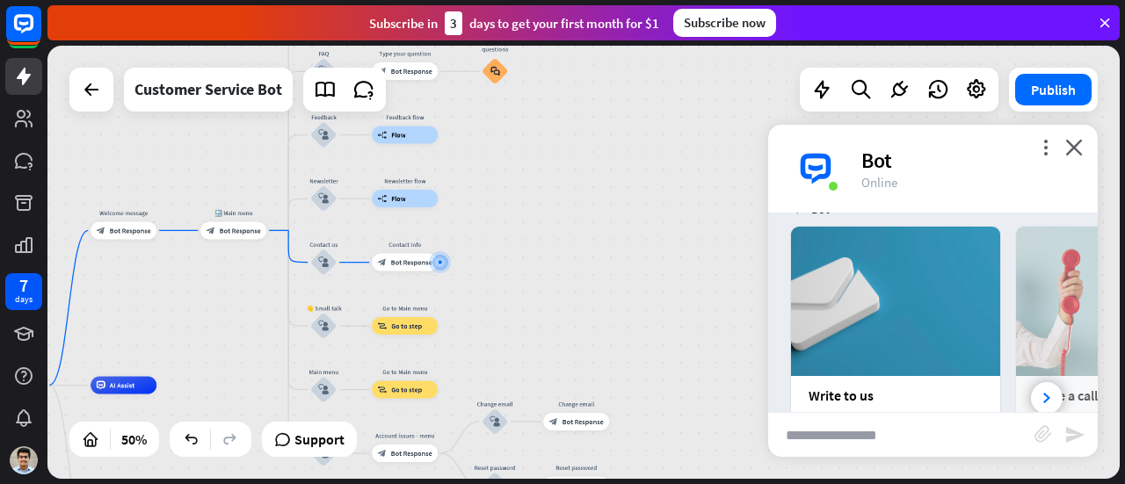
scroll to position [453, 0]
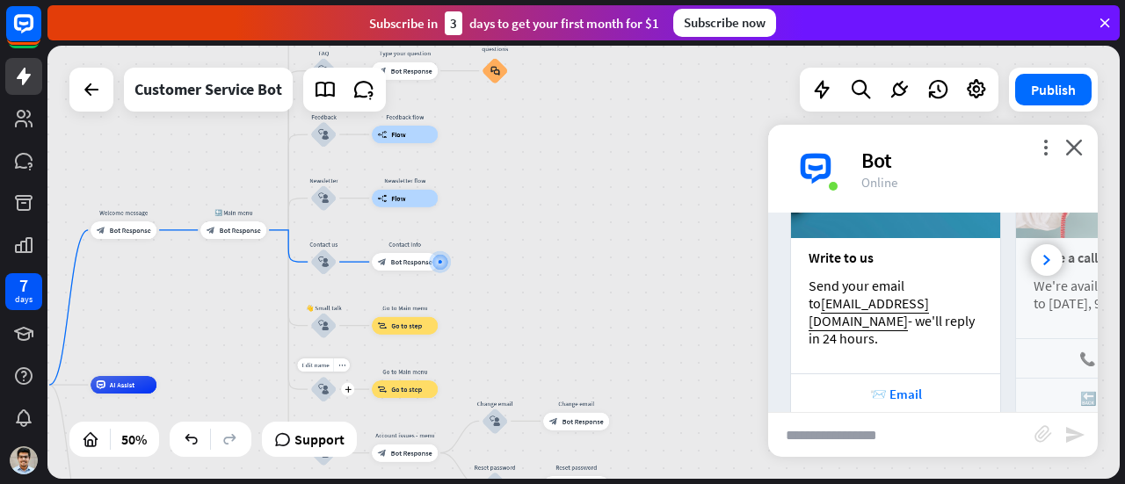
click at [337, 376] on div "Edit name more_horiz plus block_user_input" at bounding box center [323, 389] width 26 height 26
click at [344, 368] on div "more_horiz" at bounding box center [341, 365] width 17 height 13
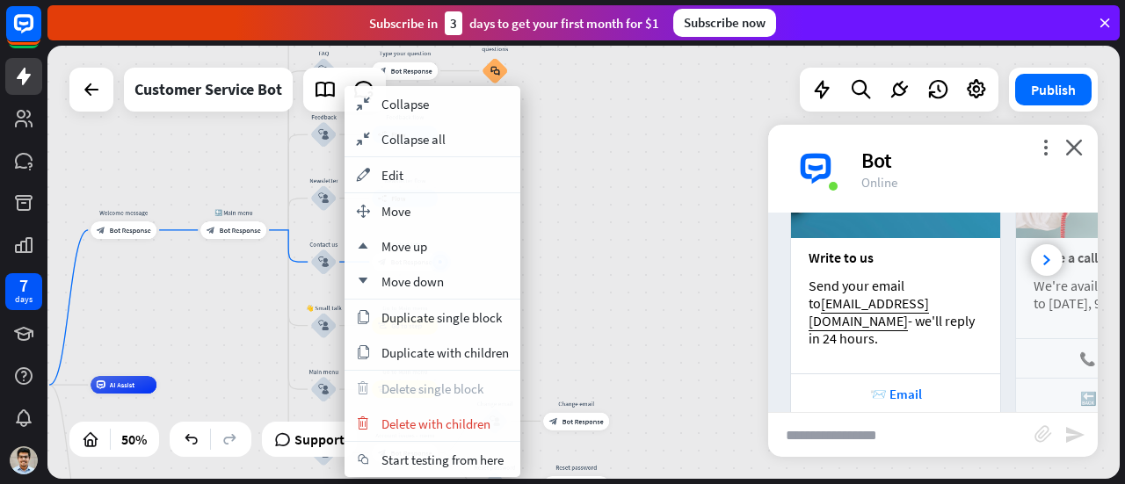
click at [625, 251] on div "home_2 Start point Welcome message block_bot_response Bot Response 🔙 Main menu …" at bounding box center [583, 262] width 1072 height 433
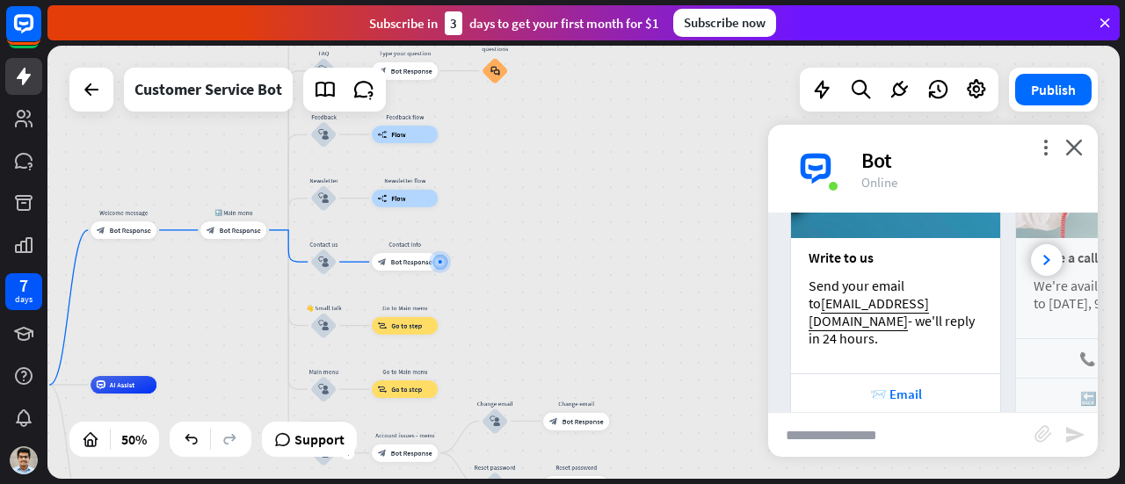
click at [323, 462] on div "block_user_input" at bounding box center [323, 453] width 26 height 26
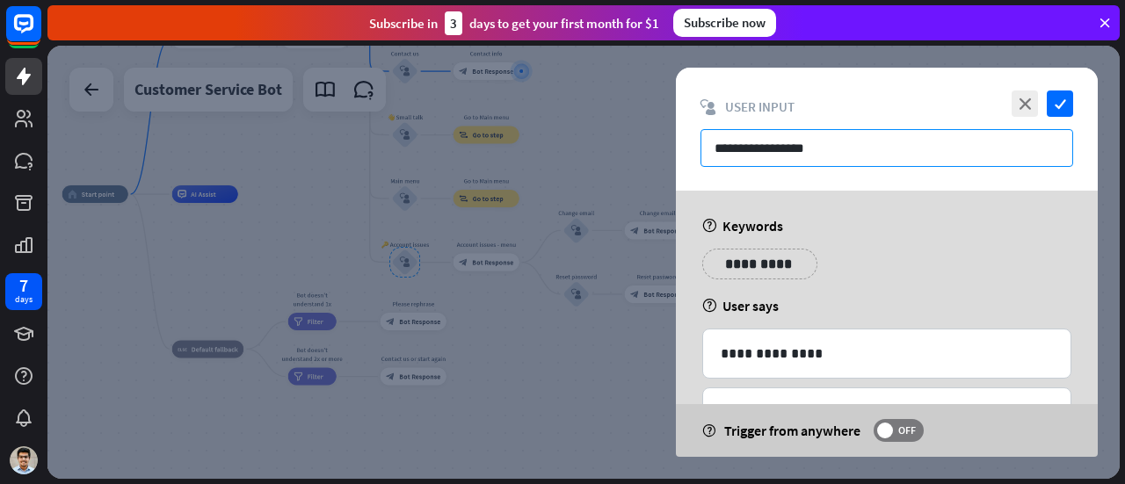
click at [845, 146] on input "**********" at bounding box center [886, 148] width 373 height 38
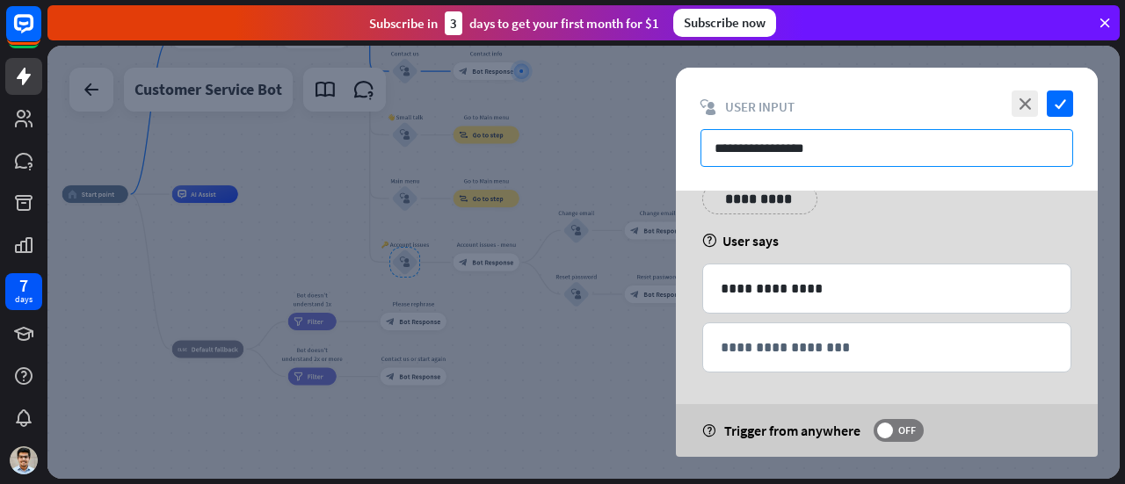
scroll to position [66, 0]
click at [830, 287] on p "**********" at bounding box center [887, 288] width 333 height 22
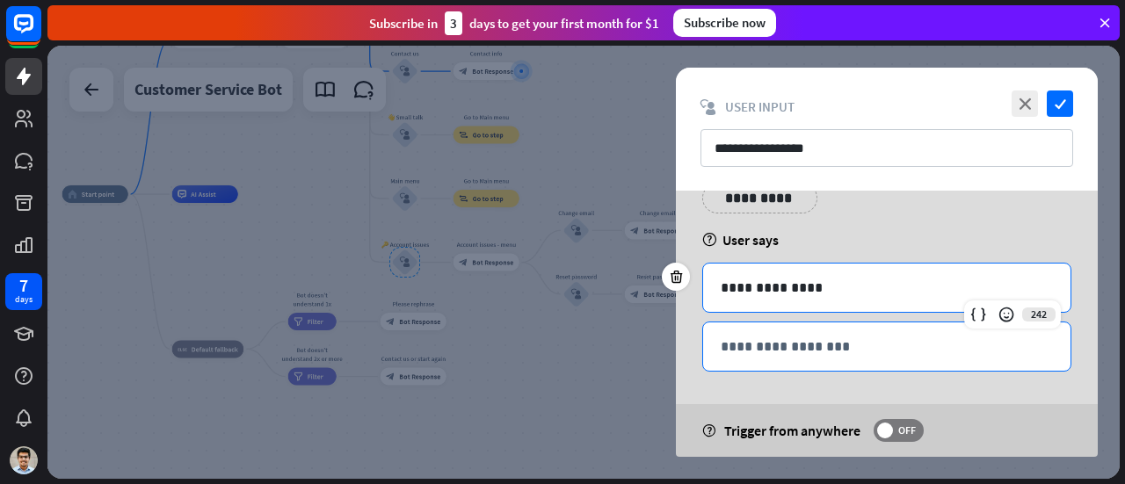
click at [823, 356] on div "**********" at bounding box center [886, 347] width 367 height 48
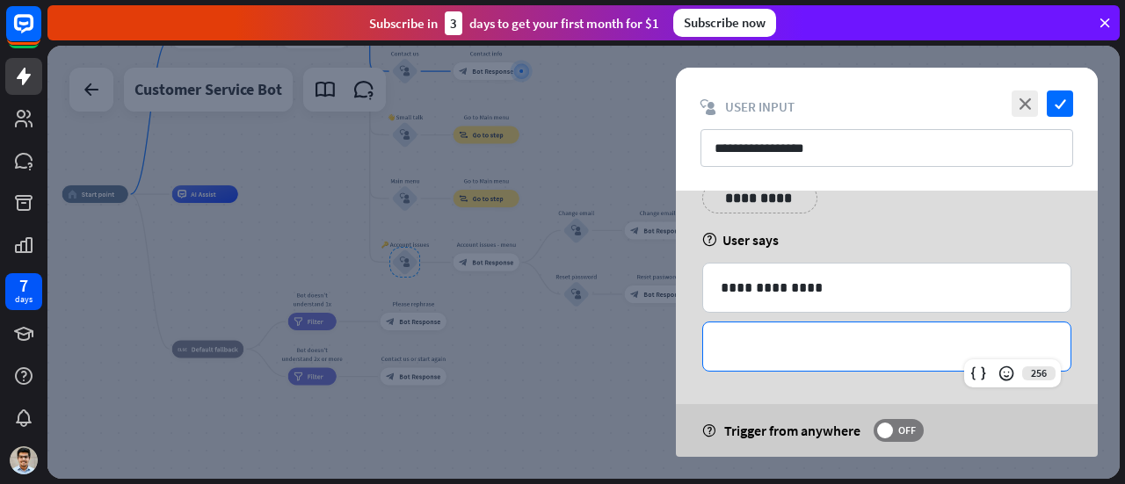
click at [815, 344] on p "**********" at bounding box center [887, 347] width 332 height 22
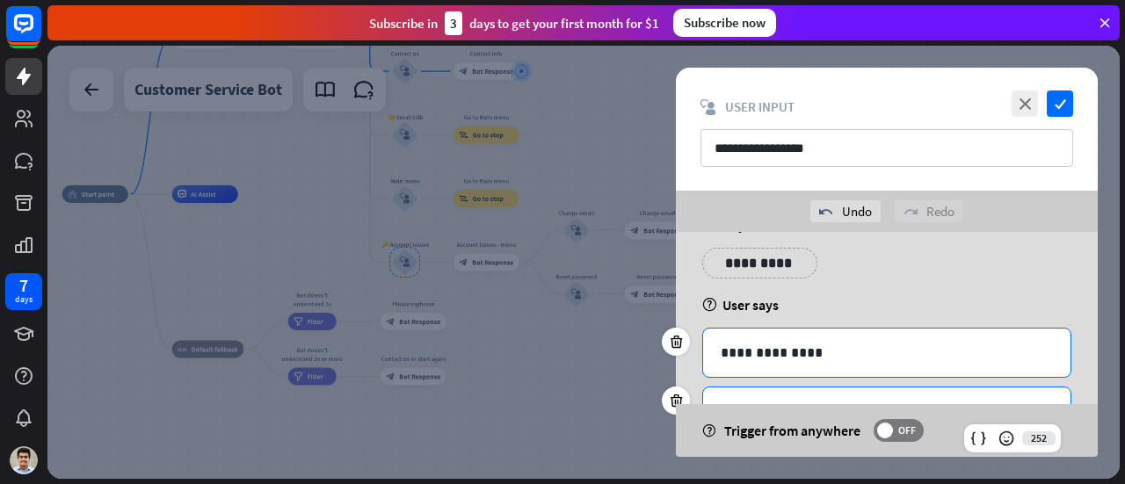
scroll to position [165, 0]
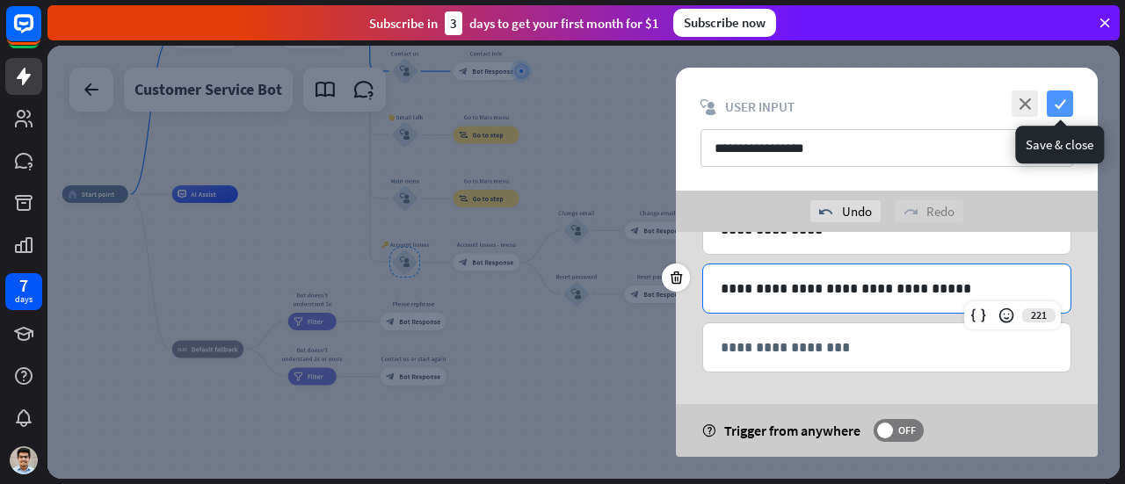
click at [1066, 108] on icon "check" at bounding box center [1060, 104] width 26 height 26
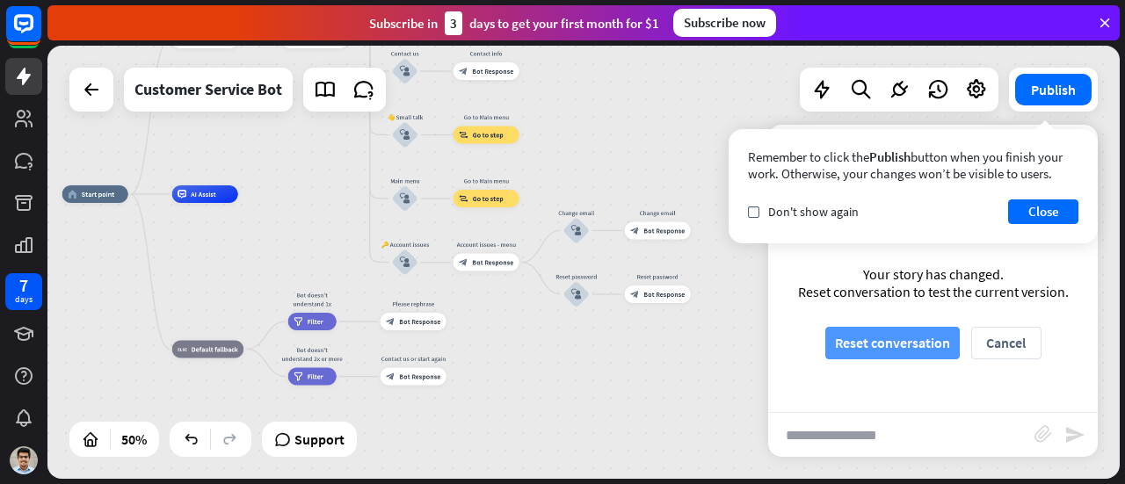
click at [900, 345] on button "Reset conversation" at bounding box center [892, 343] width 134 height 33
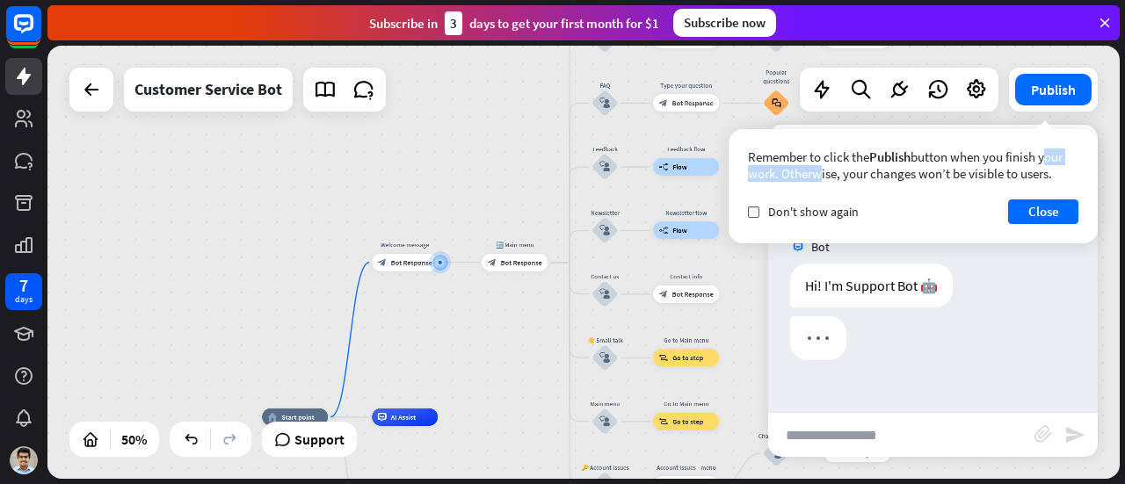
drag, startPoint x: 989, startPoint y: 156, endPoint x: 1073, endPoint y: 152, distance: 83.6
click at [1073, 152] on div "Remember to click the Publish button when you finish your work. Otherwise, your…" at bounding box center [913, 165] width 330 height 33
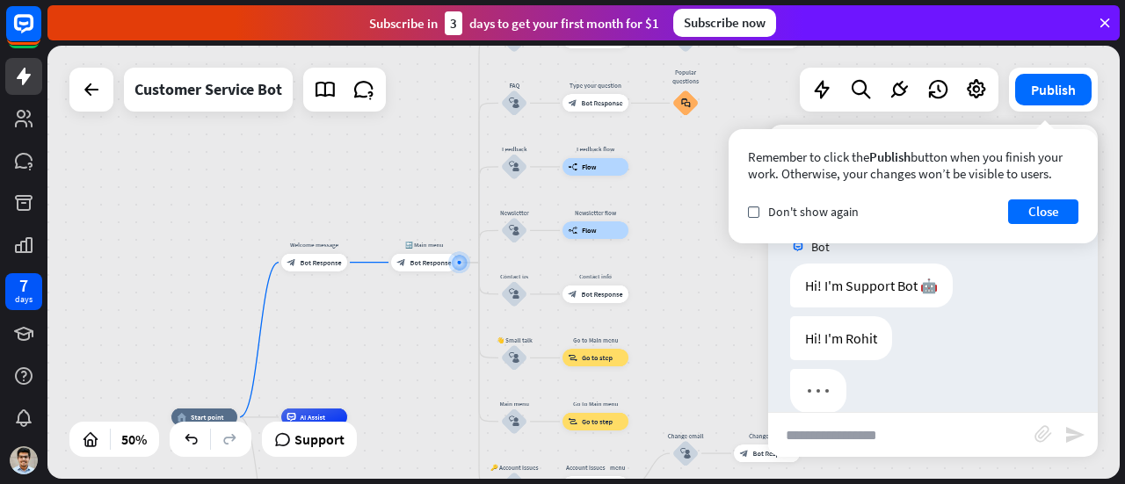
click at [933, 147] on div "Remember to click the Publish button when you finish your work. Otherwise, your…" at bounding box center [912, 186] width 369 height 114
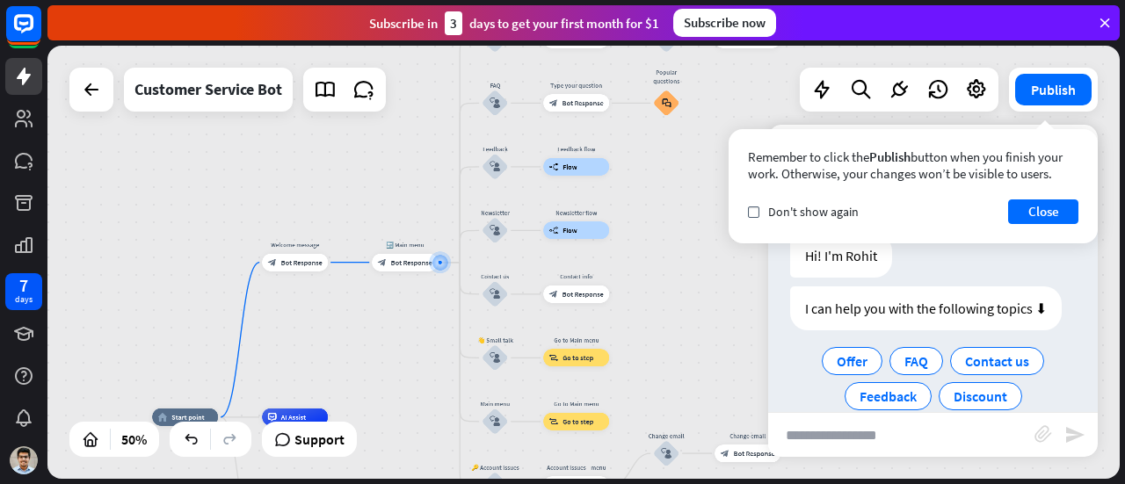
scroll to position [145, 0]
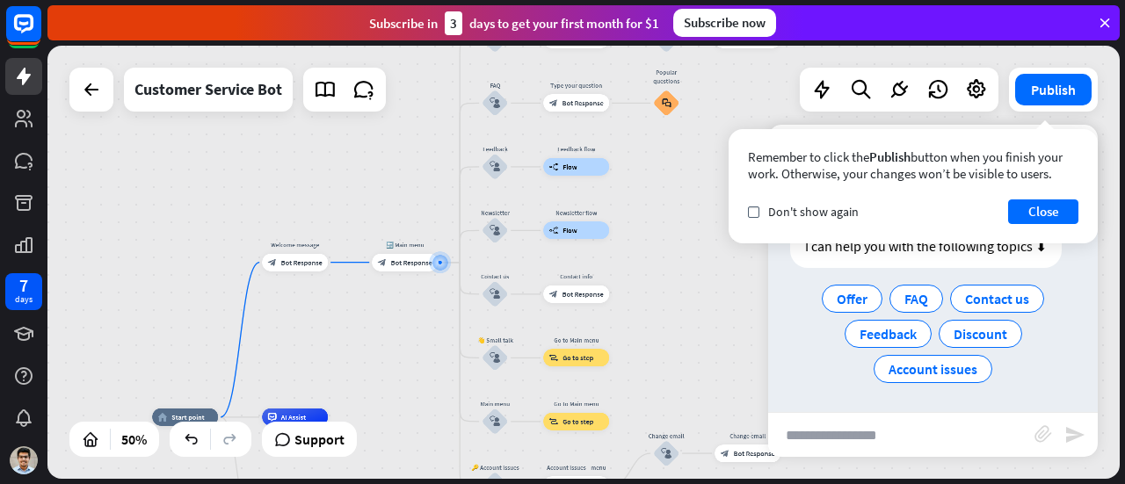
drag, startPoint x: 914, startPoint y: 176, endPoint x: 1047, endPoint y: 178, distance: 133.6
click at [1047, 178] on div "Remember to click the Publish button when you finish your work. Otherwise, your…" at bounding box center [913, 165] width 330 height 33
click at [1036, 221] on button "Close" at bounding box center [1043, 211] width 70 height 25
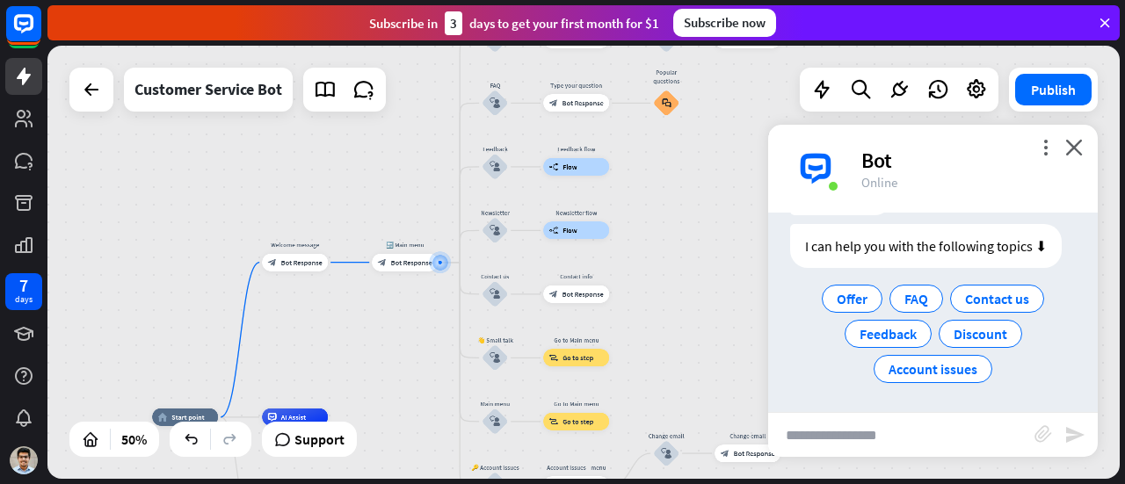
click at [887, 433] on input "text" at bounding box center [901, 435] width 266 height 44
type input "**********"
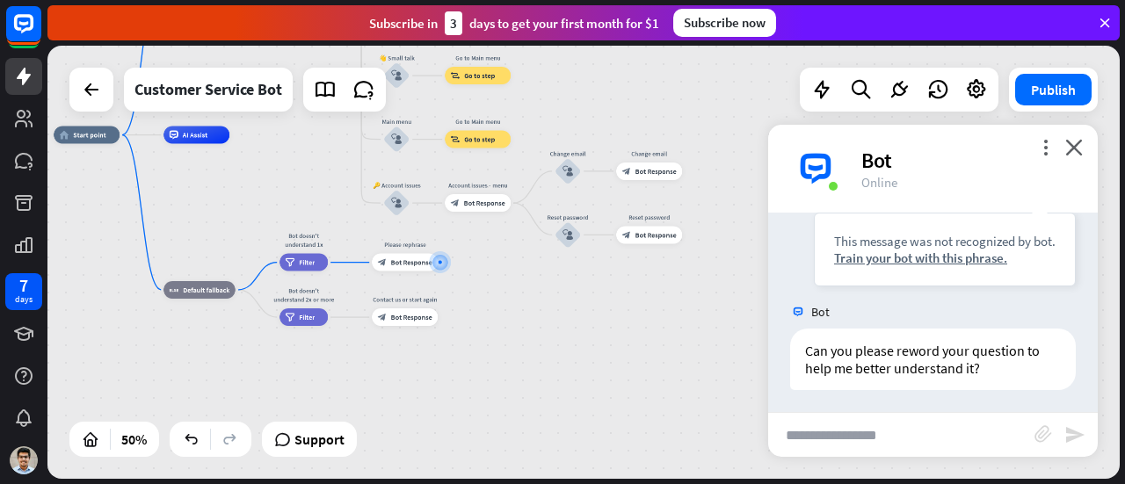
scroll to position [307, 0]
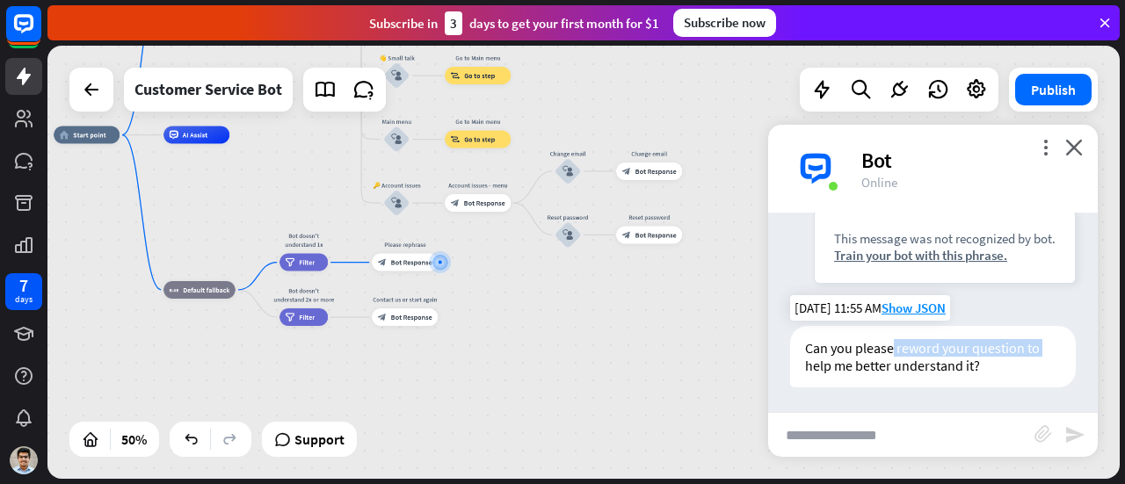
drag, startPoint x: 890, startPoint y: 344, endPoint x: 1053, endPoint y: 340, distance: 162.6
click at [1053, 340] on div "Can you please reword your question to help me better understand it?" at bounding box center [933, 357] width 286 height 62
click at [975, 371] on div "Can you please reword your question to help me better understand it?" at bounding box center [933, 357] width 286 height 62
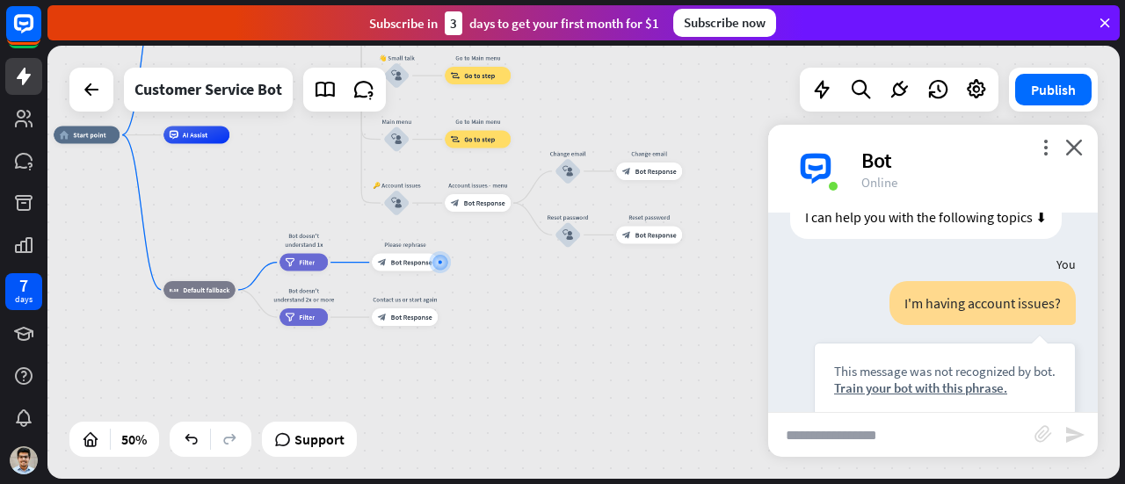
scroll to position [160, 0]
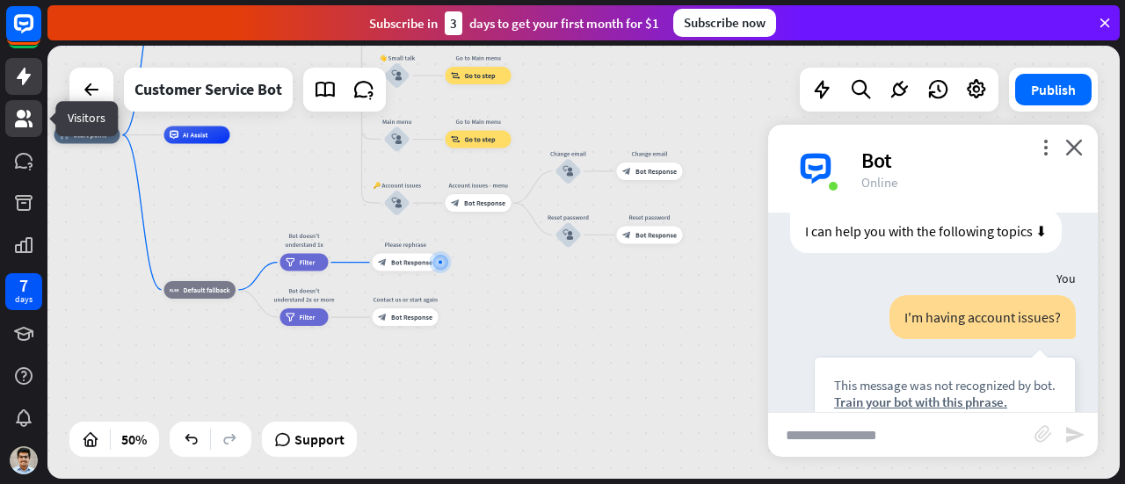
click at [33, 122] on icon at bounding box center [23, 118] width 21 height 21
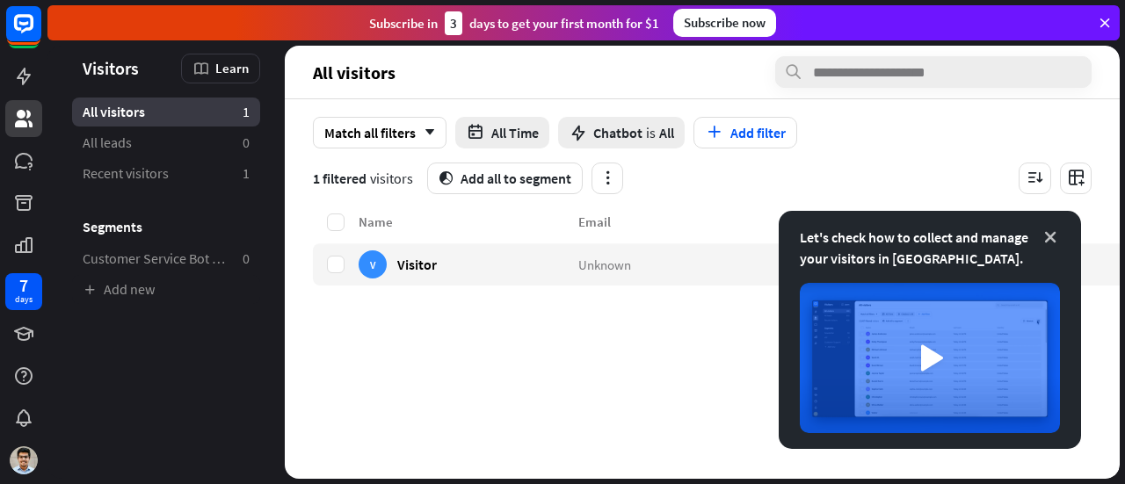
click at [1051, 240] on icon at bounding box center [1050, 237] width 18 height 18
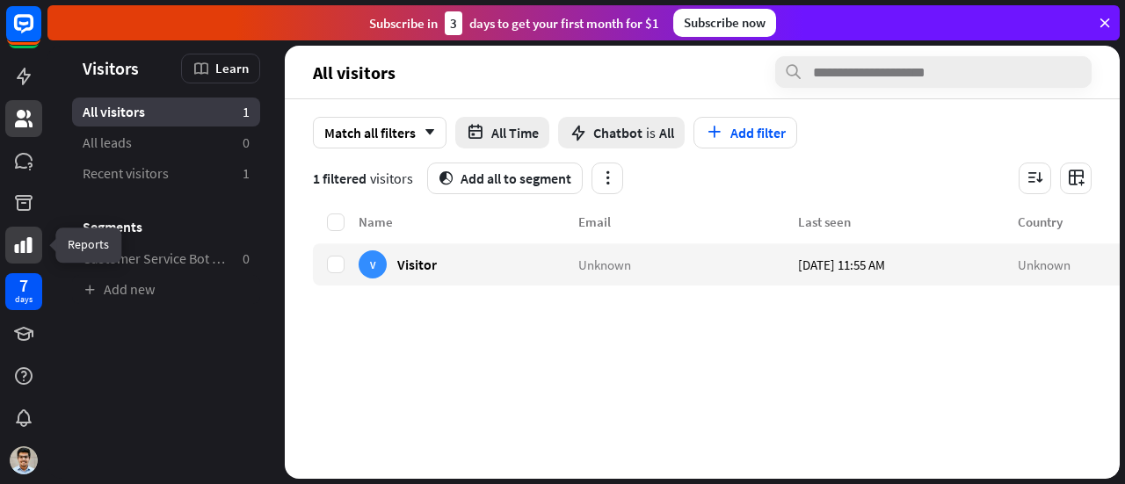
click at [27, 237] on icon at bounding box center [23, 245] width 21 height 21
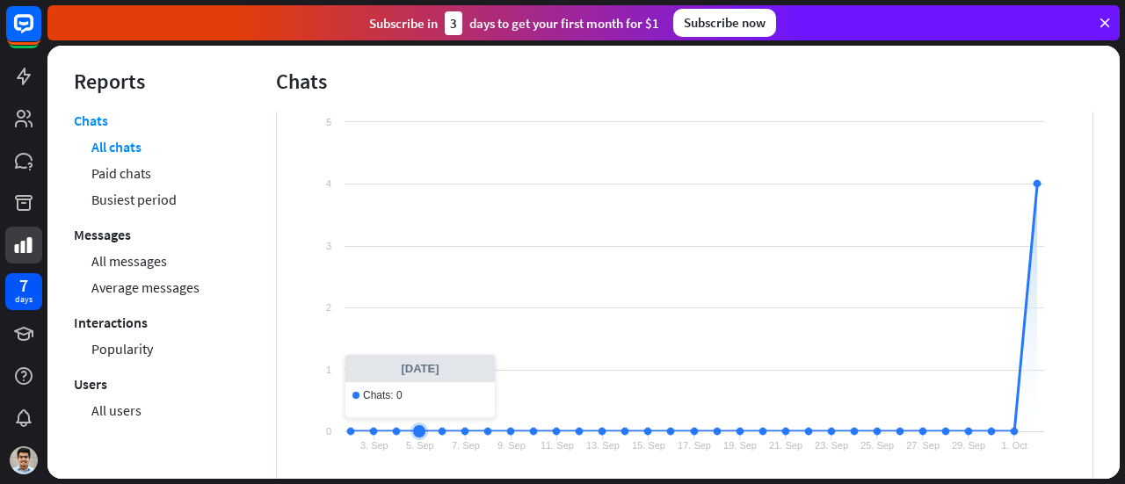
scroll to position [216, 0]
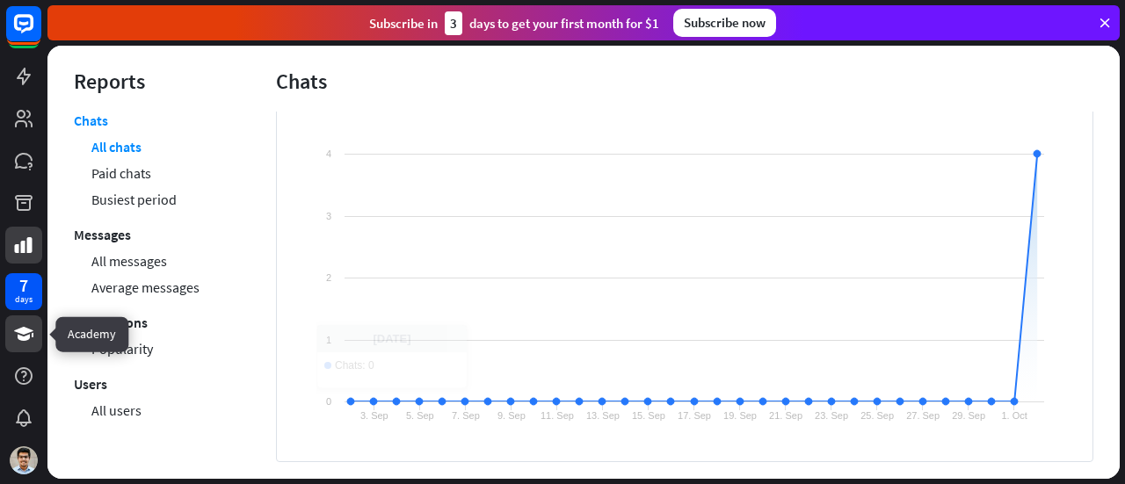
click at [25, 341] on icon at bounding box center [23, 333] width 21 height 21
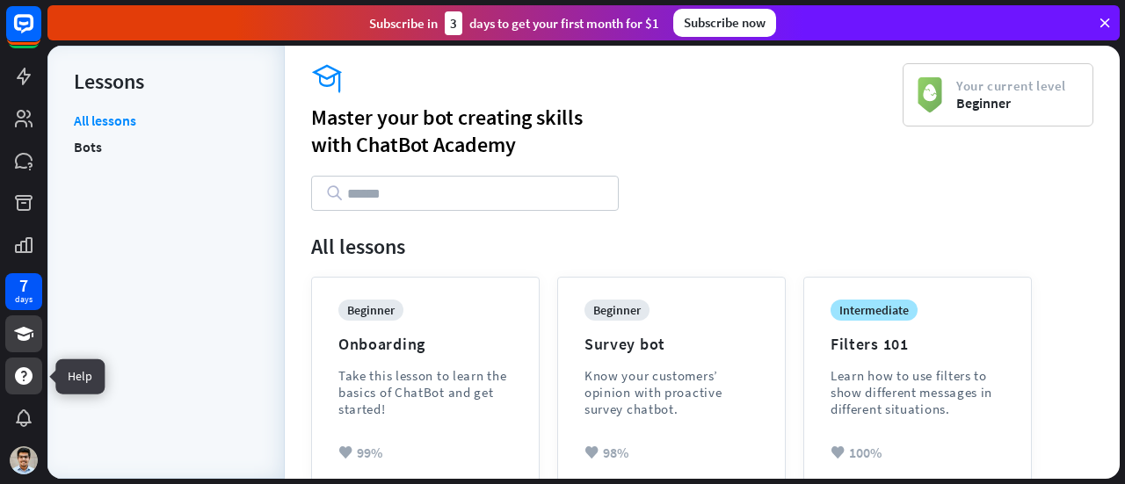
click at [28, 373] on icon at bounding box center [24, 376] width 18 height 18
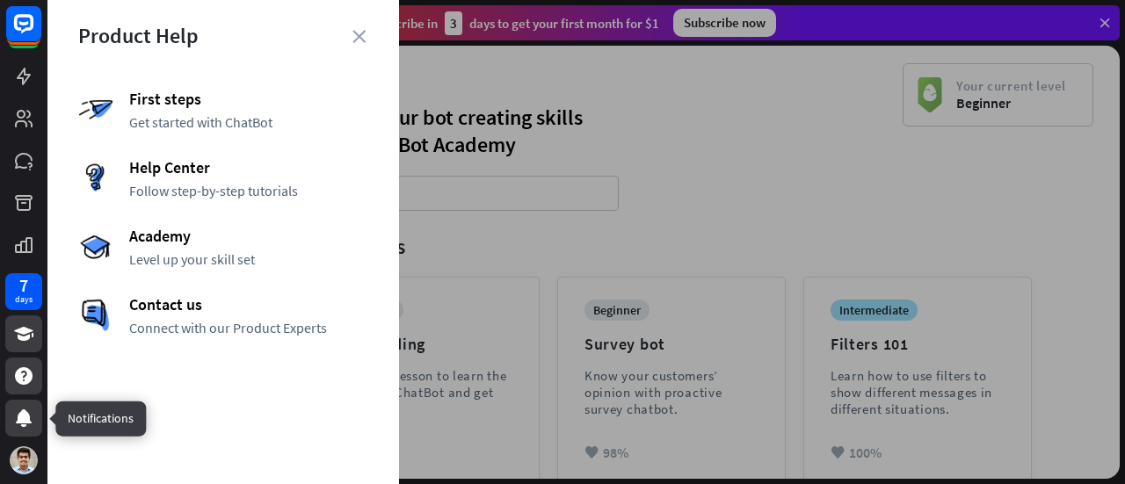
click at [35, 420] on div at bounding box center [23, 418] width 37 height 37
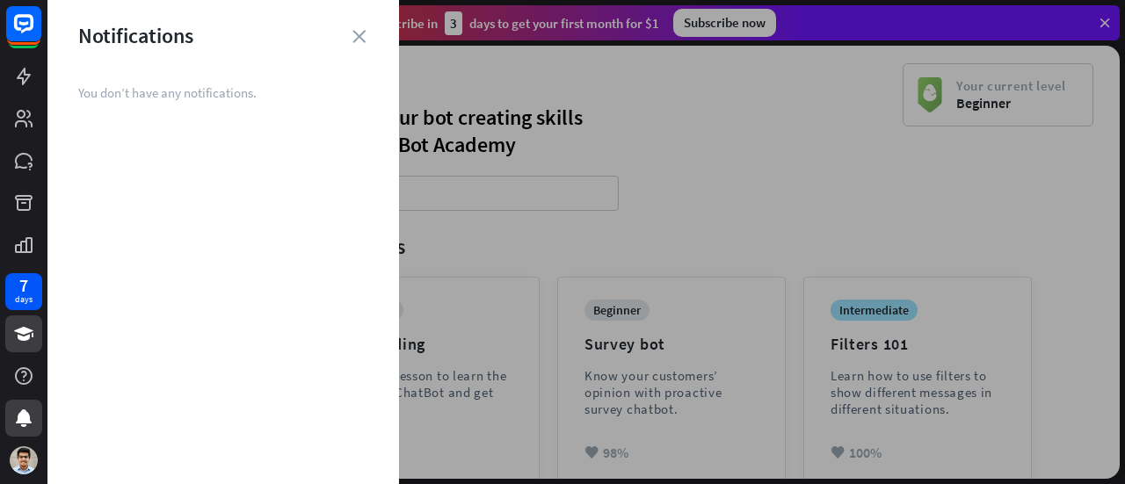
click at [352, 43] on div "Notifications" at bounding box center [223, 35] width 352 height 27
click at [354, 40] on icon "close" at bounding box center [358, 36] width 13 height 13
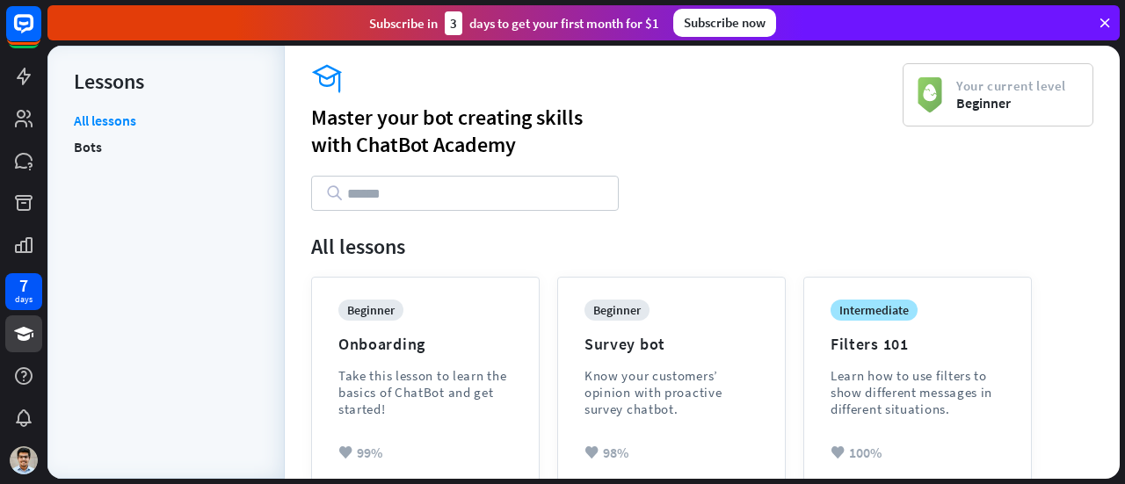
click at [1104, 21] on icon at bounding box center [1105, 23] width 16 height 16
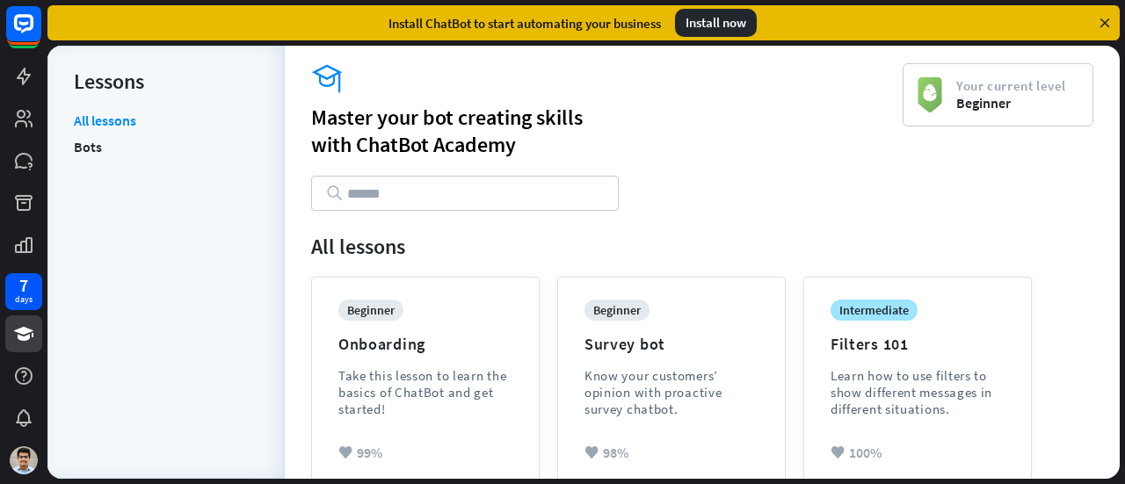
click at [1104, 21] on icon at bounding box center [1105, 23] width 16 height 16
